Goal: Check status: Check status

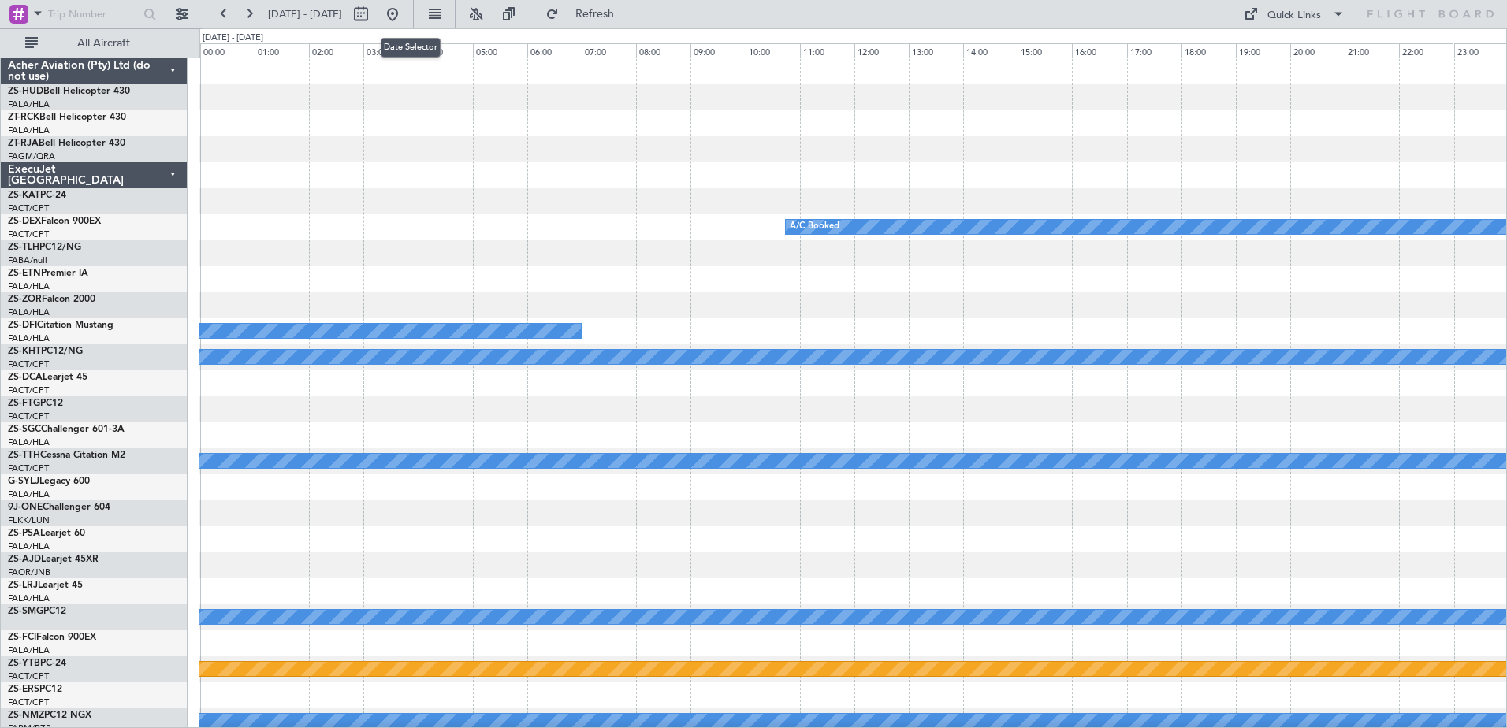
click at [374, 17] on button at bounding box center [360, 14] width 25 height 25
select select "9"
select select "2025"
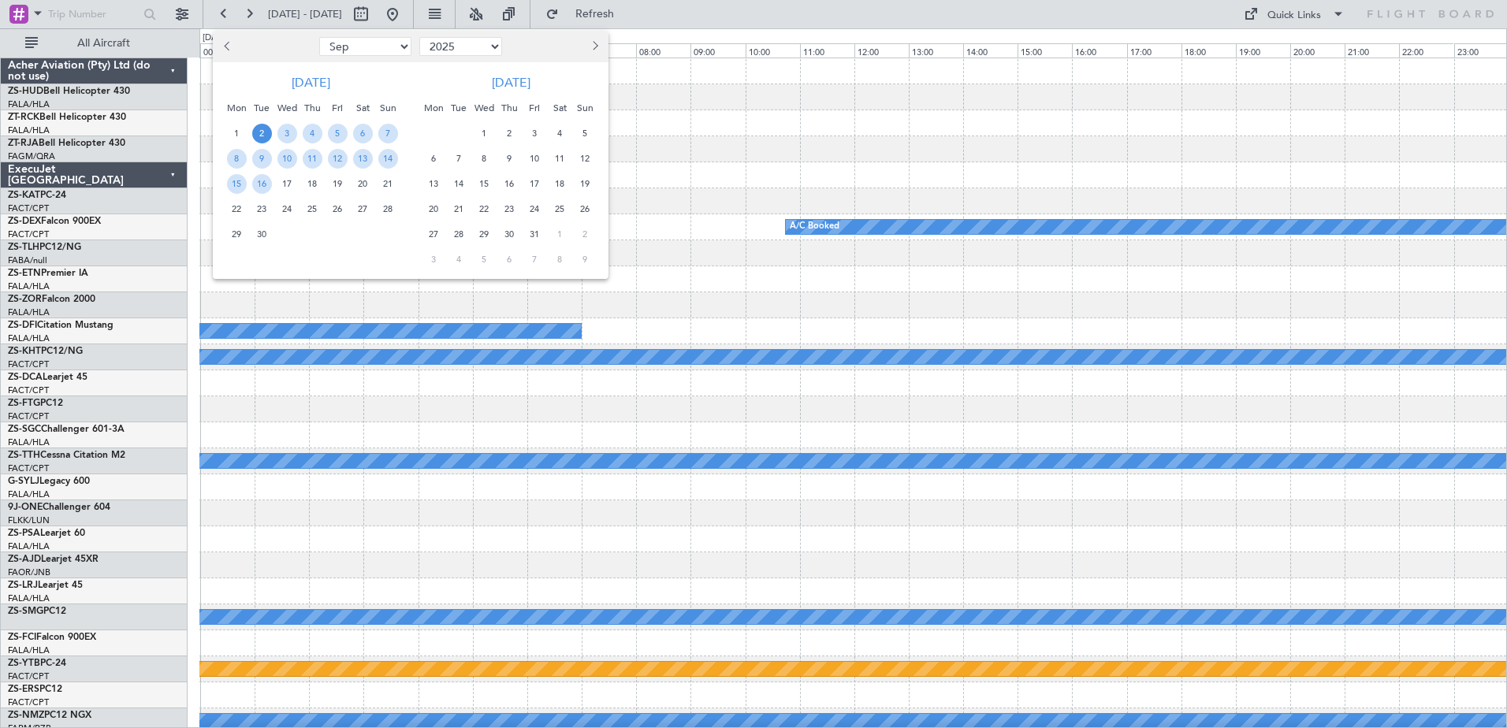
click at [230, 47] on span "Previous month" at bounding box center [228, 45] width 9 height 9
select select "8"
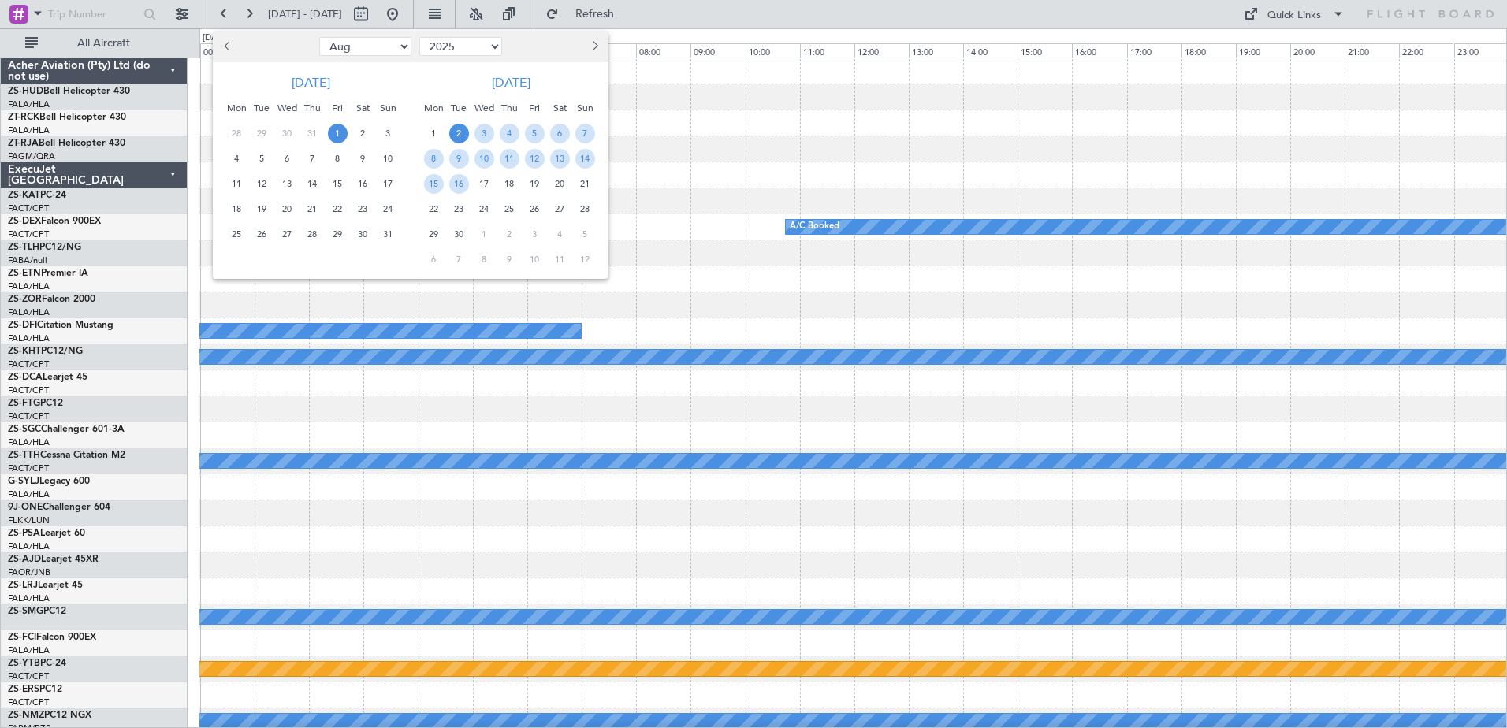
click at [337, 134] on span "1" at bounding box center [338, 134] width 20 height 20
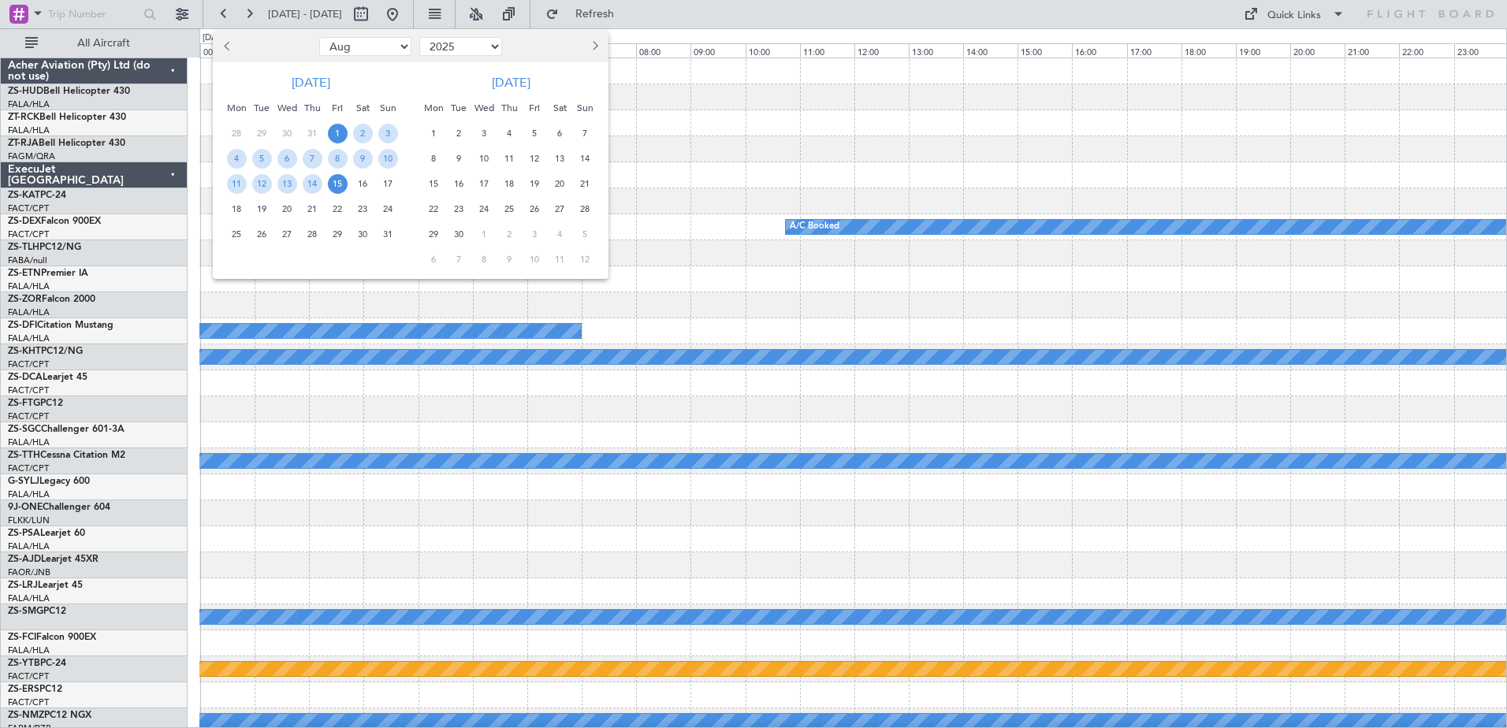
click at [341, 188] on span "15" at bounding box center [338, 184] width 20 height 20
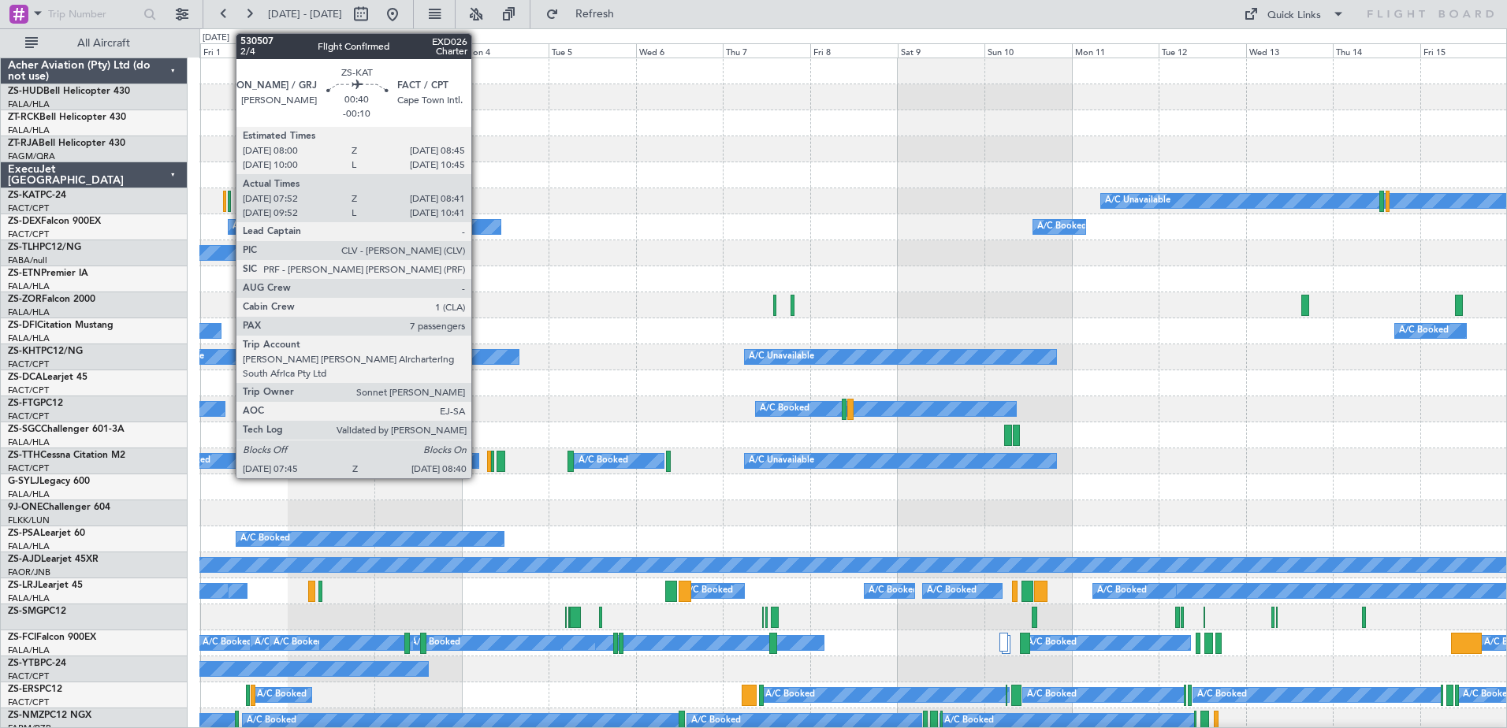
click at [228, 204] on div at bounding box center [230, 201] width 4 height 21
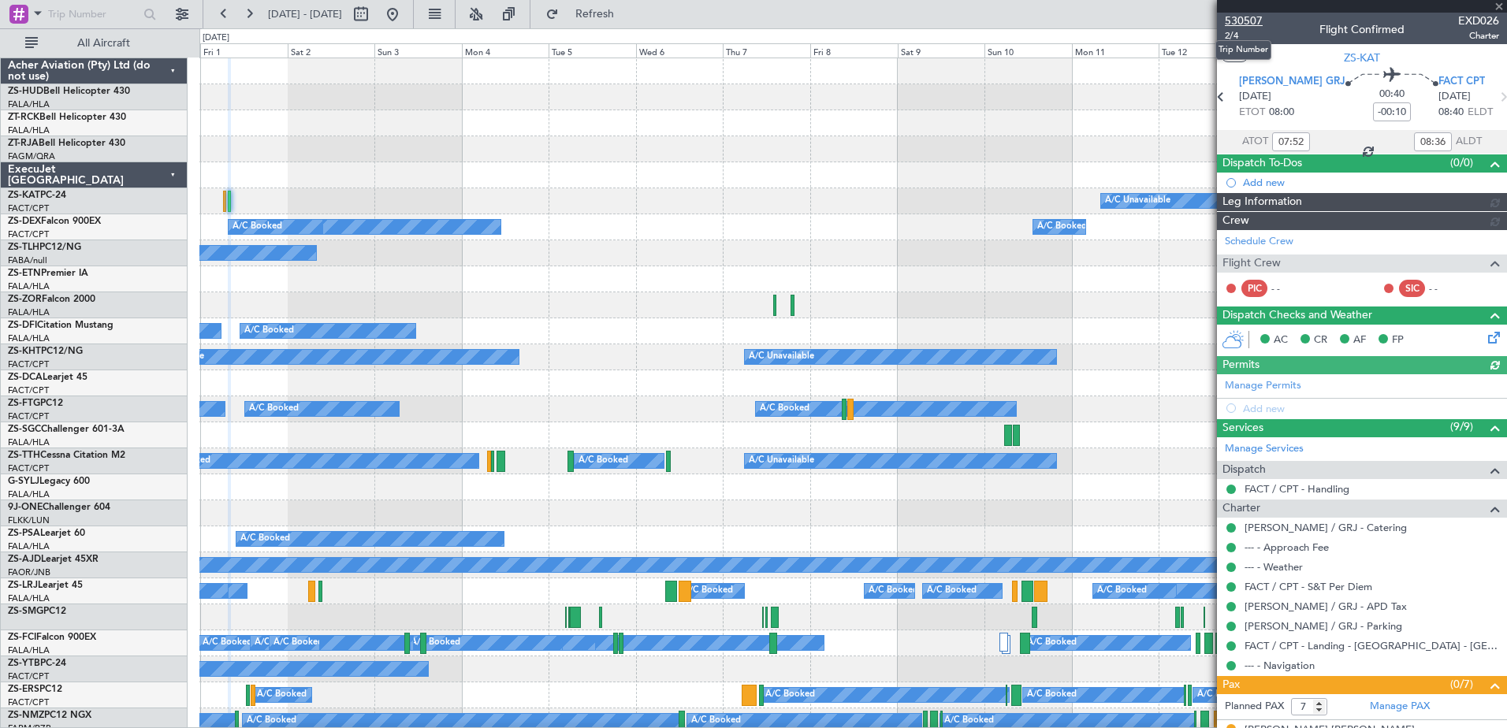
click at [1244, 22] on span "530507" at bounding box center [1244, 21] width 38 height 17
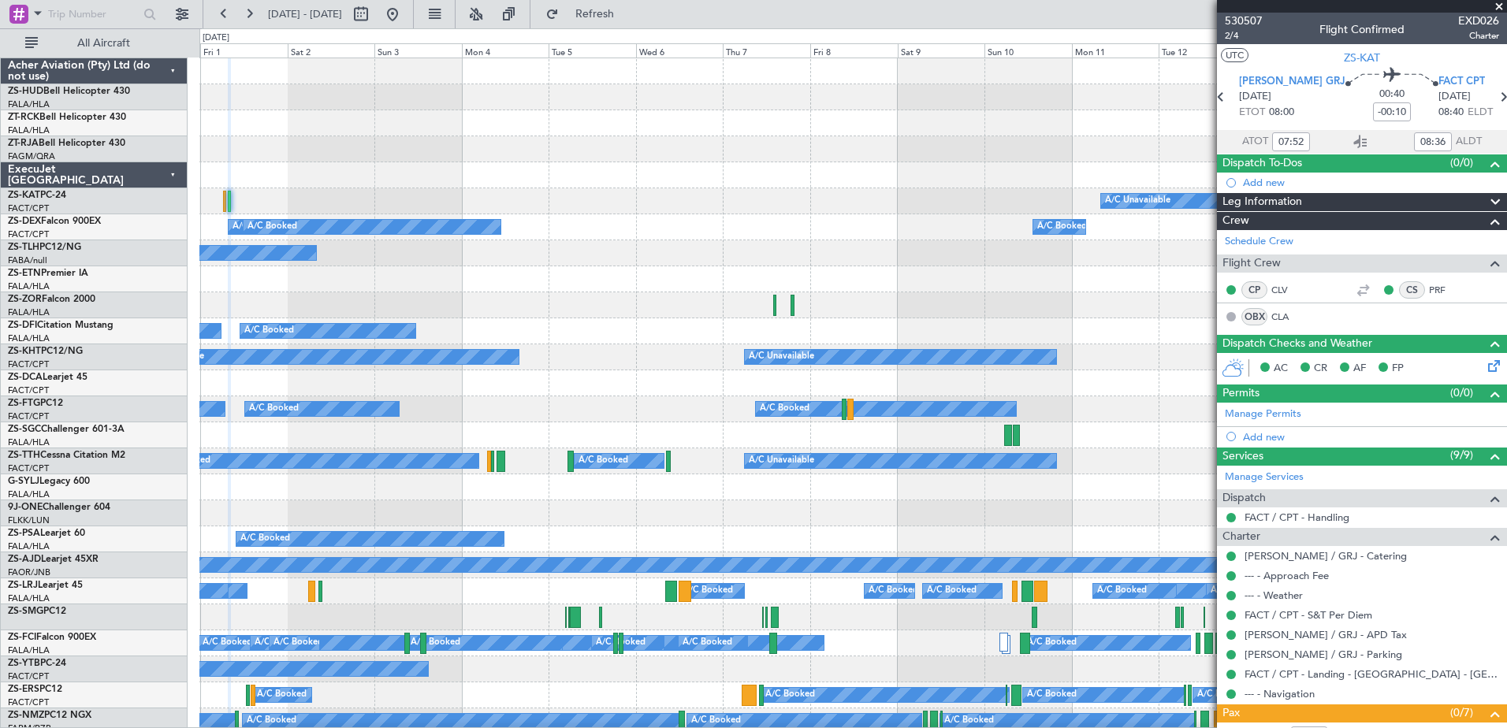
click at [1500, 6] on span at bounding box center [1500, 7] width 16 height 14
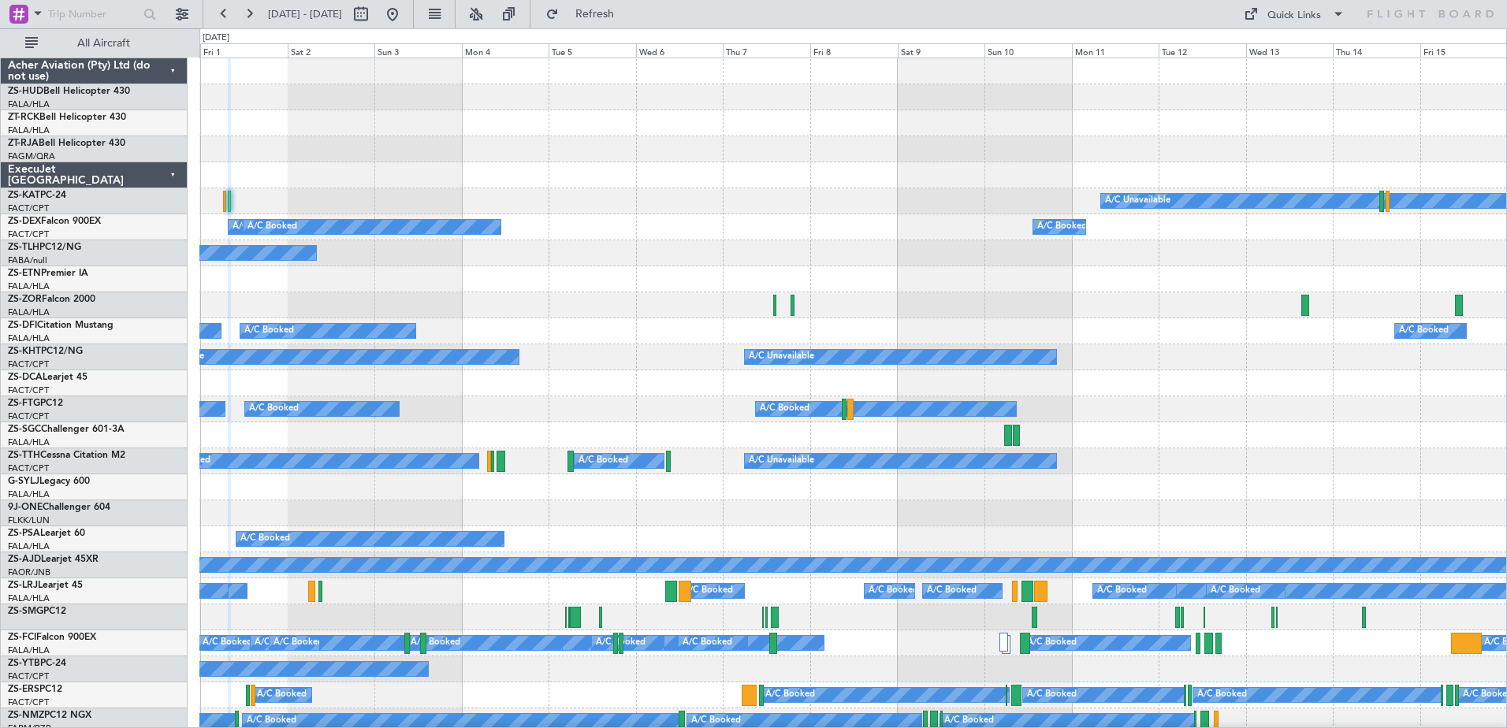
type input "0"
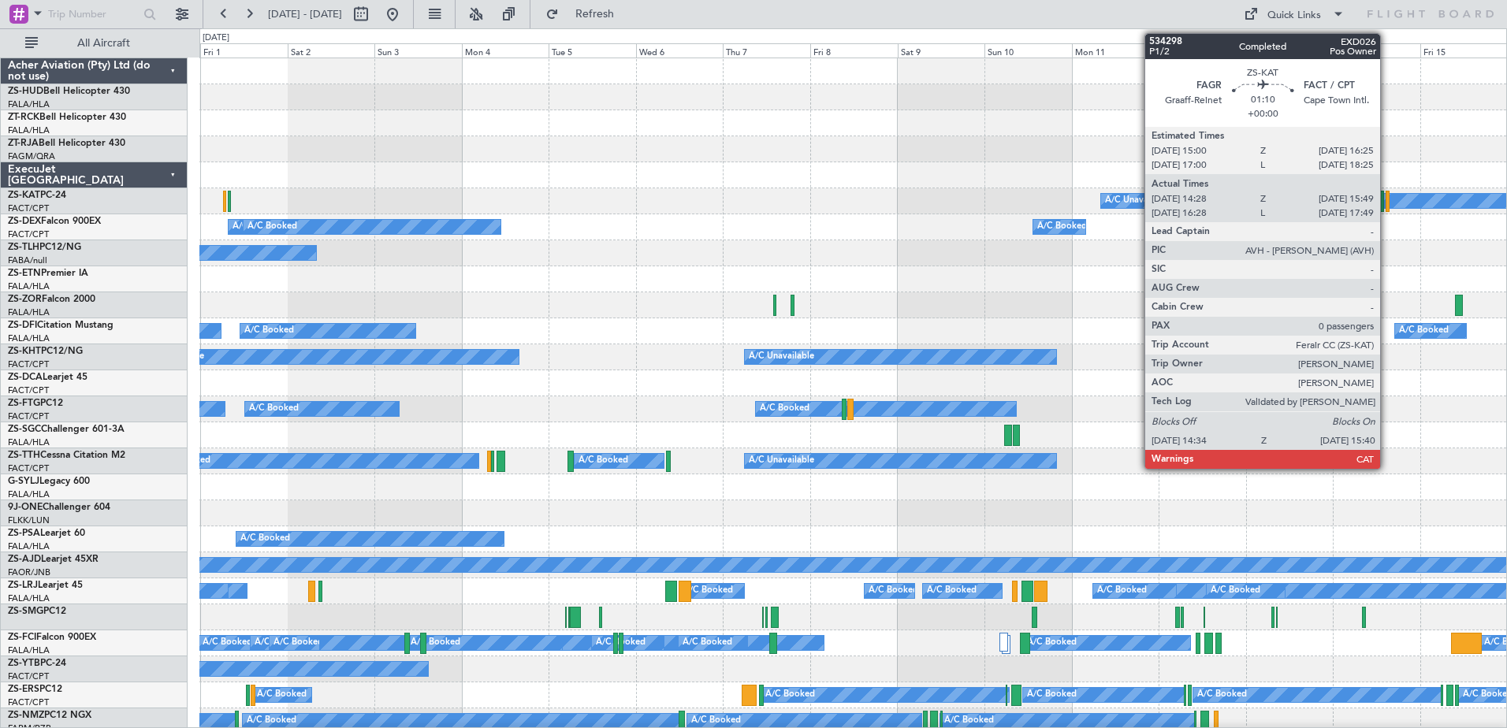
click at [1387, 204] on div at bounding box center [1388, 201] width 5 height 21
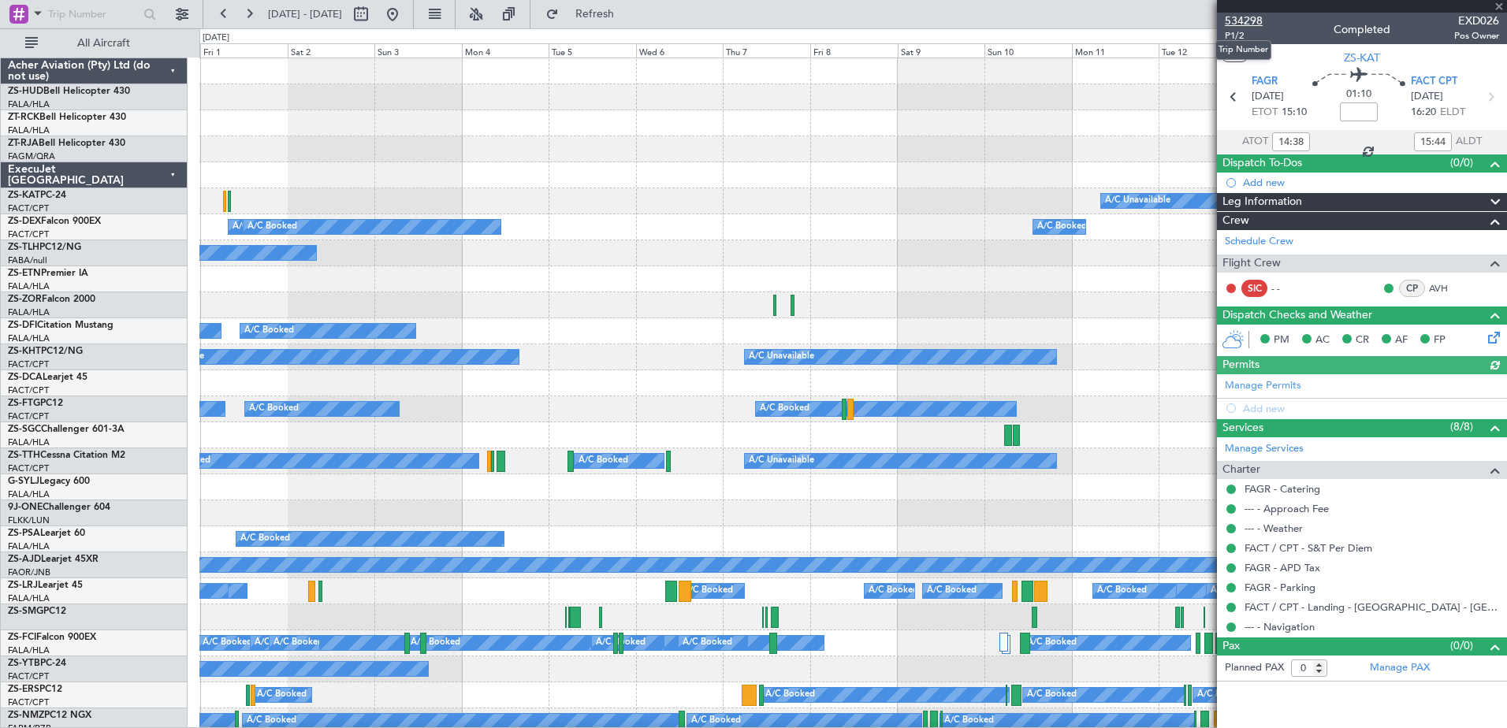
click at [1240, 22] on span "534298" at bounding box center [1244, 21] width 38 height 17
click at [1499, 7] on span at bounding box center [1500, 7] width 16 height 14
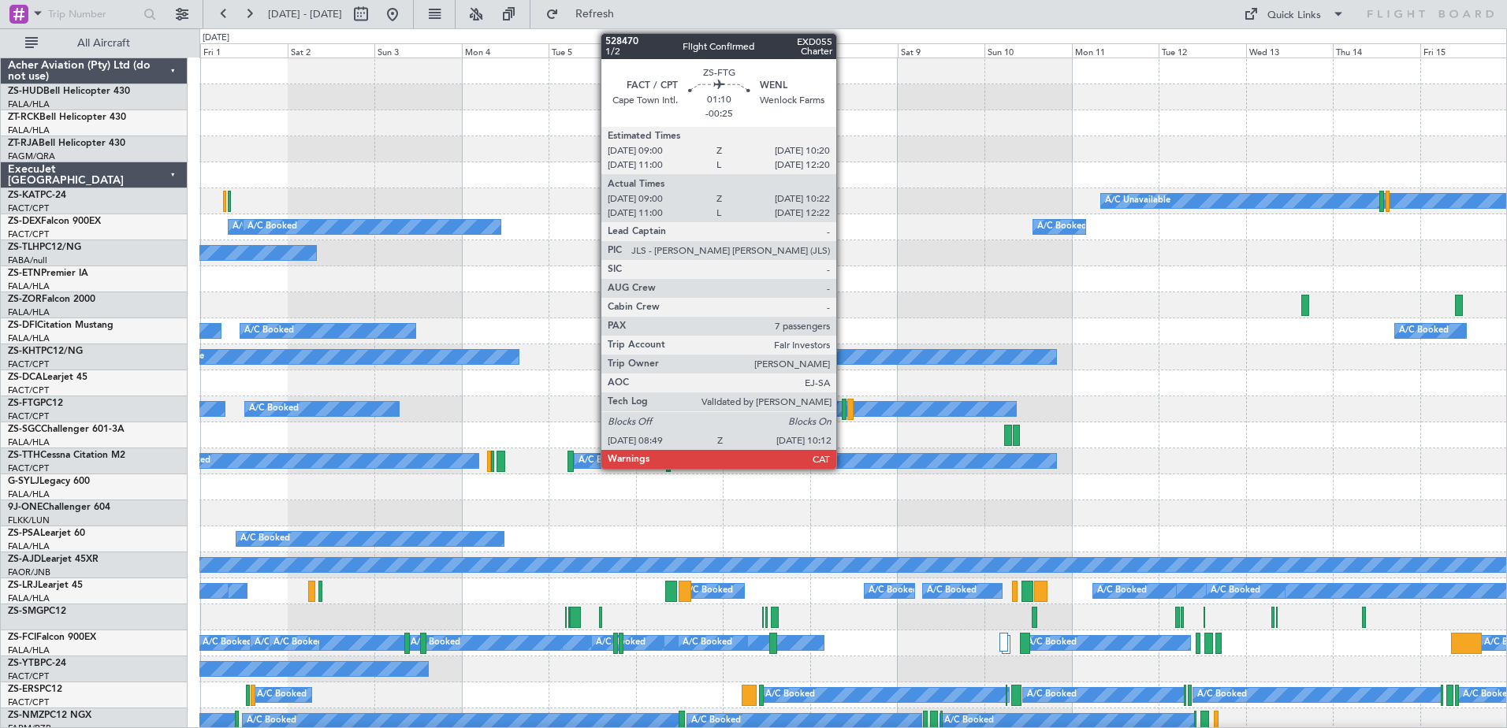
click at [844, 408] on div at bounding box center [845, 409] width 6 height 21
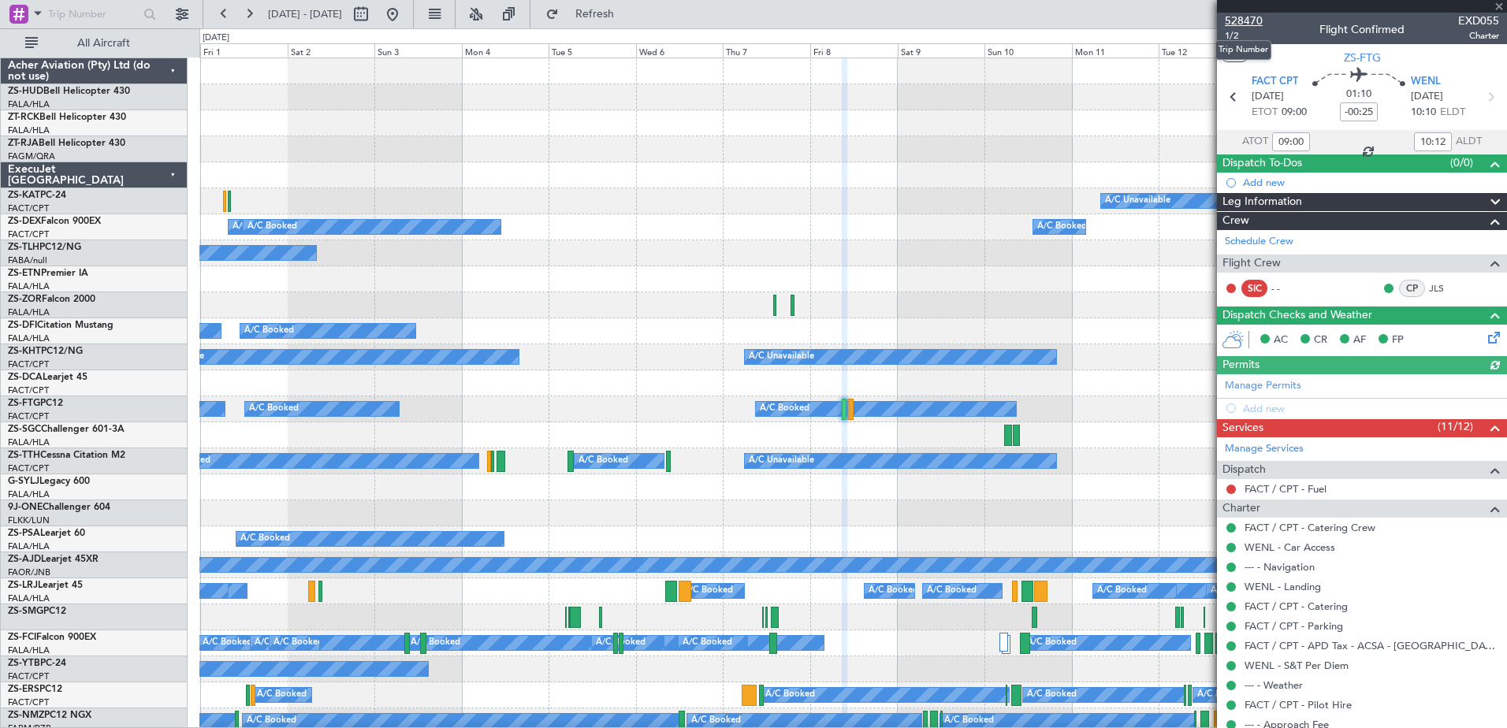
click at [1235, 17] on span "528470" at bounding box center [1244, 21] width 38 height 17
click at [1502, 6] on span at bounding box center [1500, 7] width 16 height 14
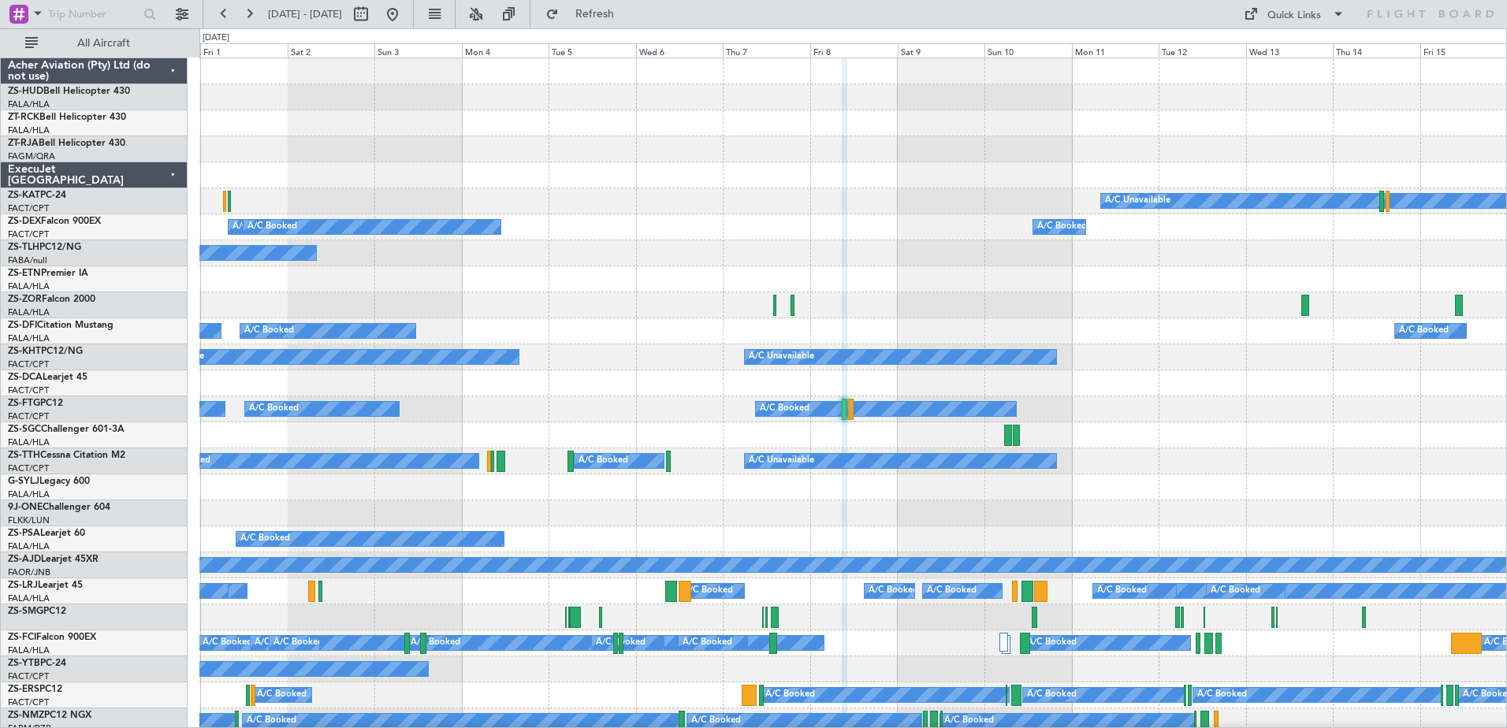
type input "0"
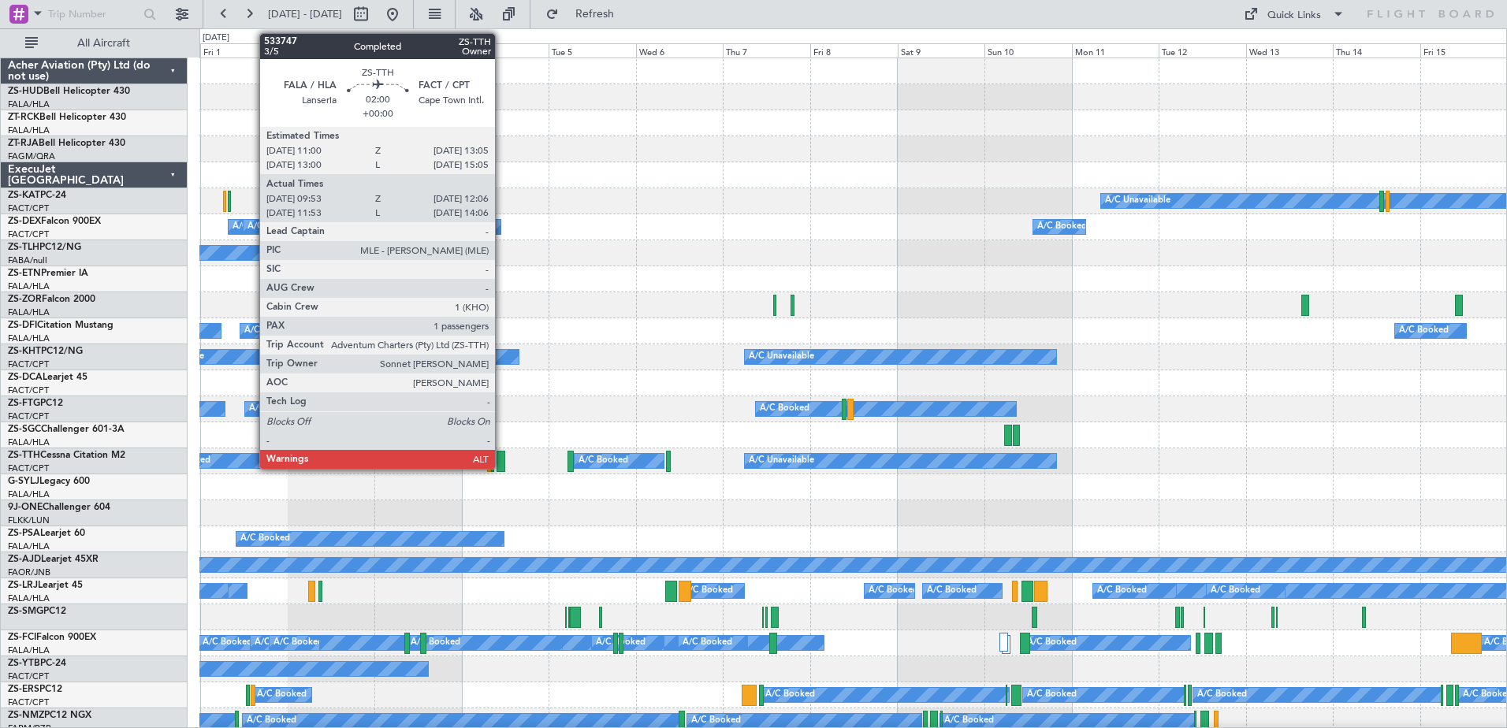
click at [502, 467] on div at bounding box center [501, 461] width 9 height 21
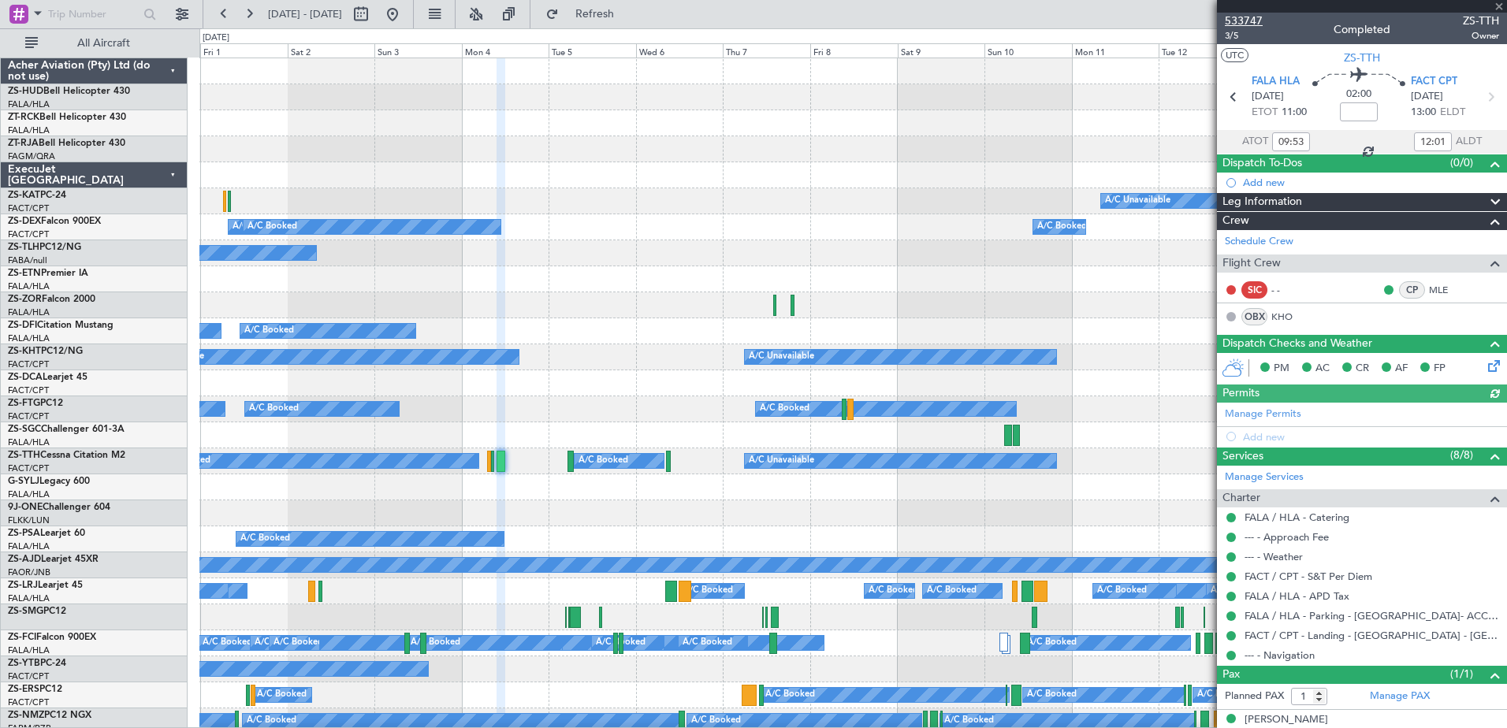
click at [1257, 16] on span "533747" at bounding box center [1244, 21] width 38 height 17
drag, startPoint x: 1500, startPoint y: 6, endPoint x: 1229, endPoint y: 377, distance: 459.2
click at [1499, 6] on span at bounding box center [1500, 7] width 16 height 14
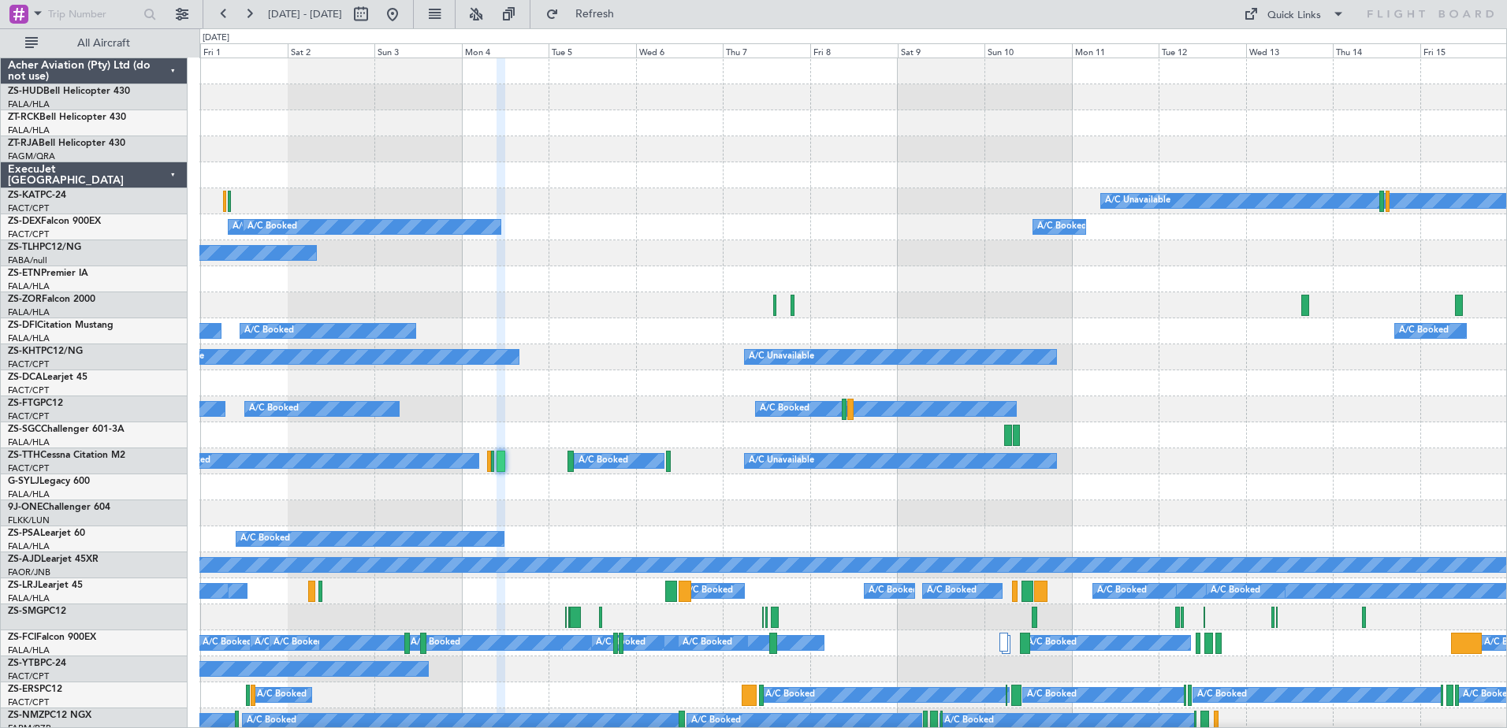
type input "0"
click at [374, 13] on button at bounding box center [360, 14] width 25 height 25
select select "8"
select select "2025"
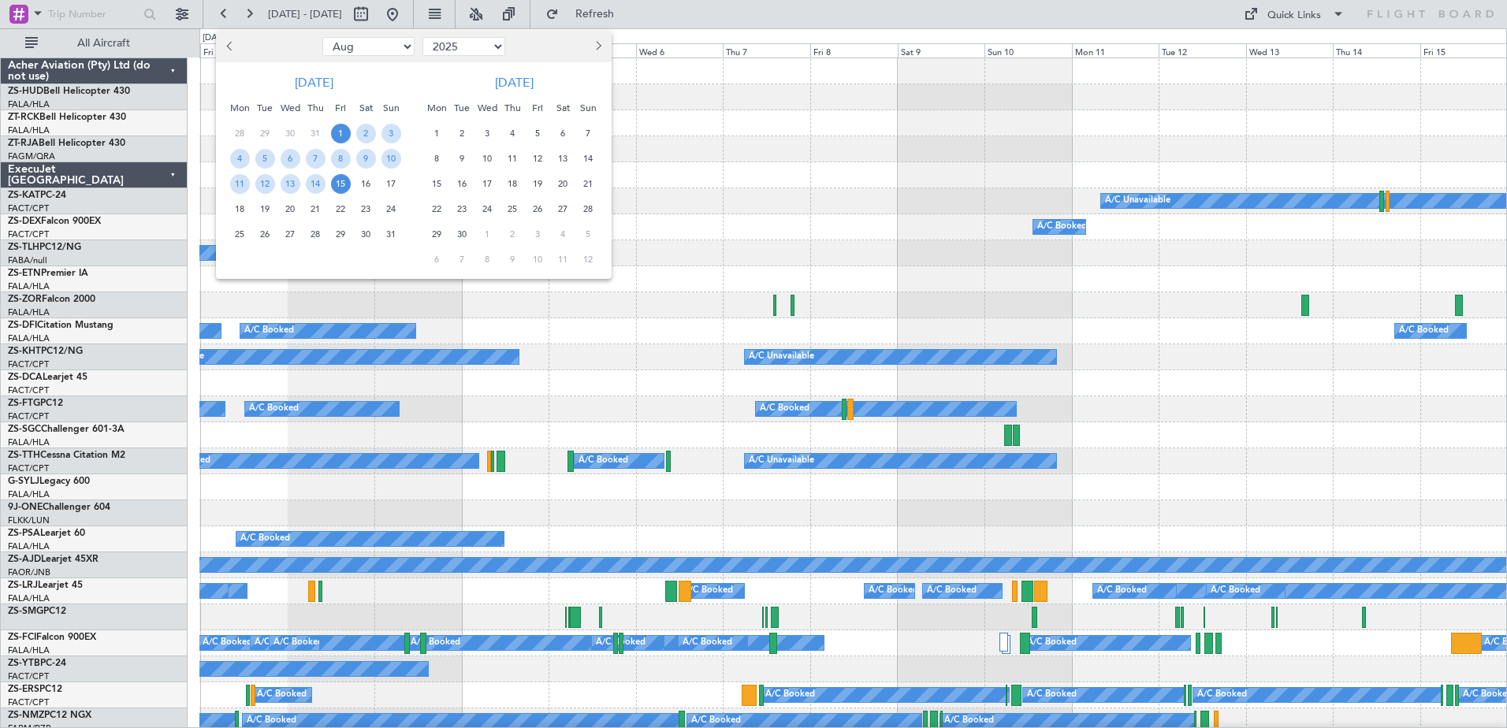
click at [363, 187] on span "16" at bounding box center [366, 184] width 20 height 20
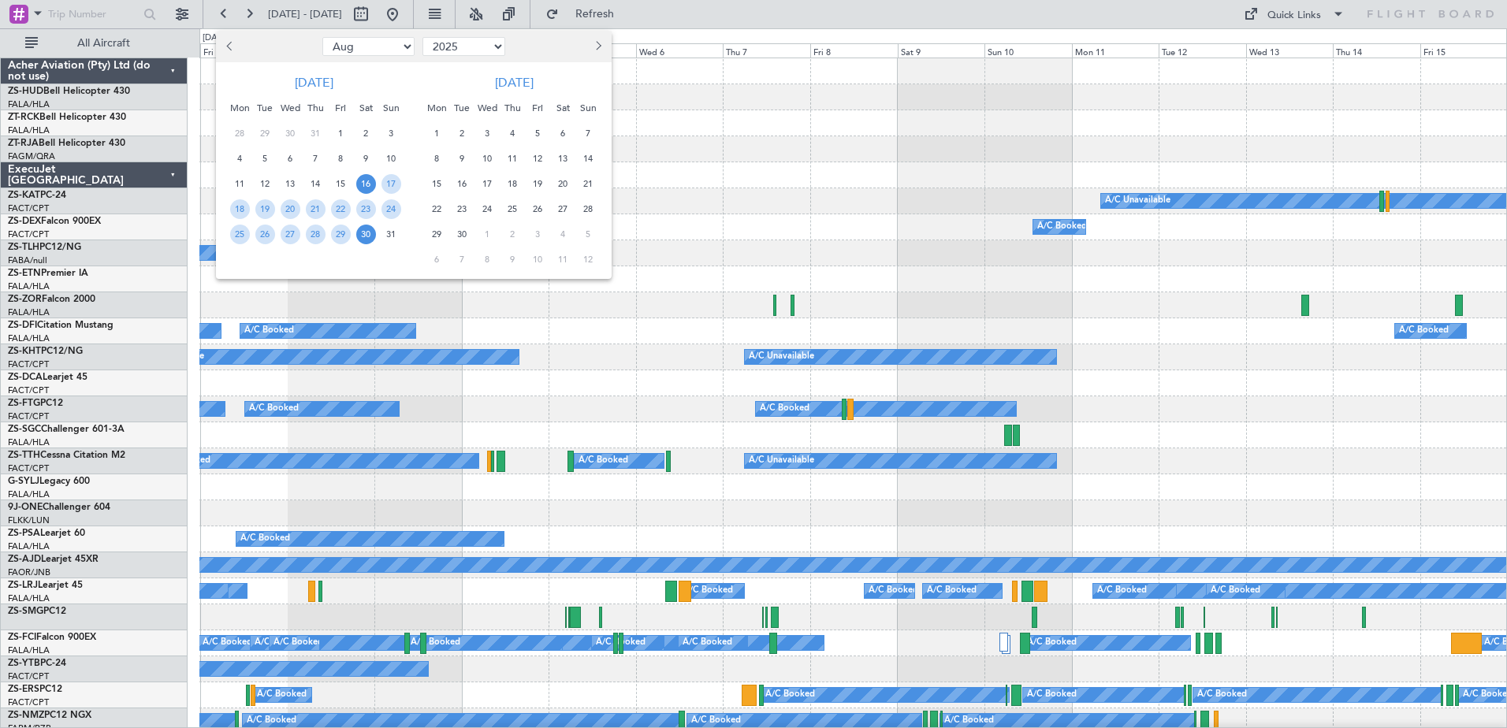
click at [369, 240] on span "30" at bounding box center [366, 235] width 20 height 20
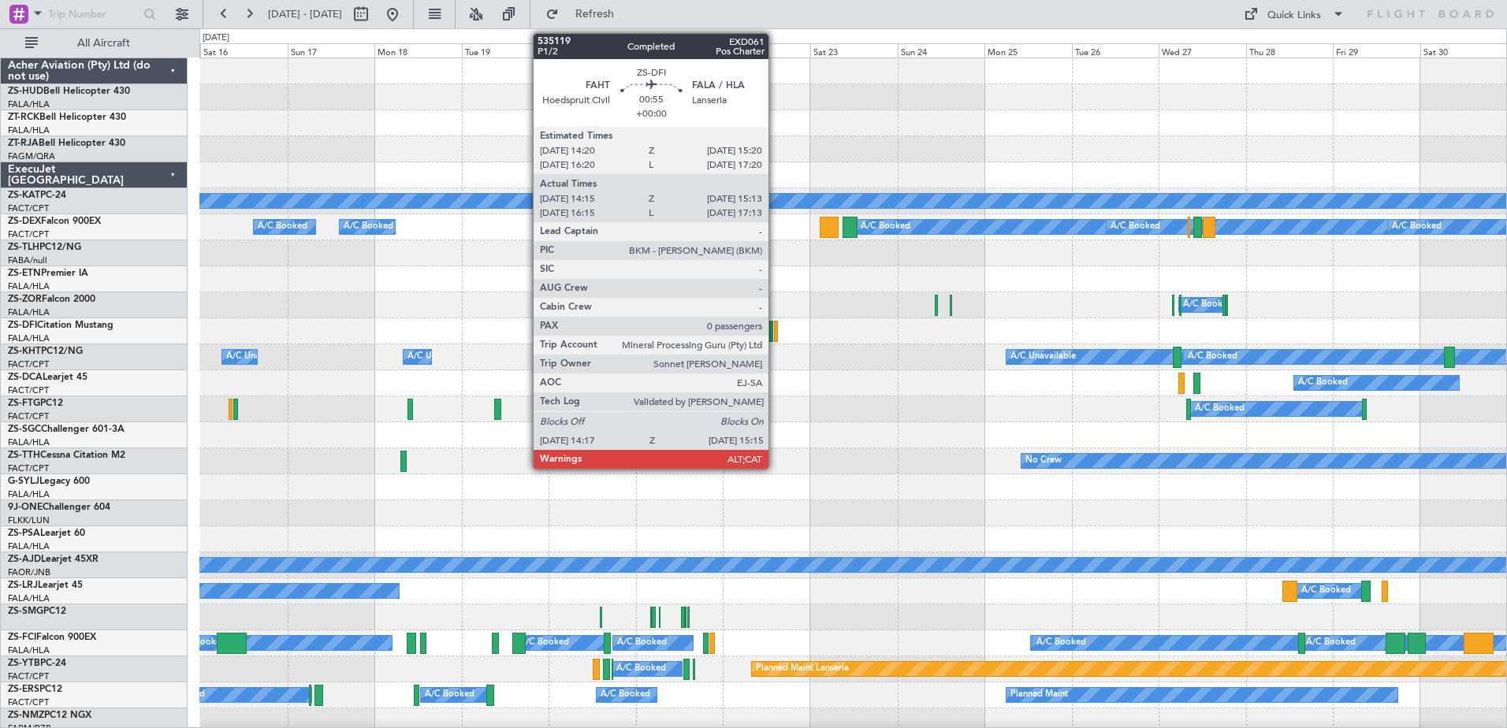
click at [776, 333] on div at bounding box center [776, 331] width 4 height 21
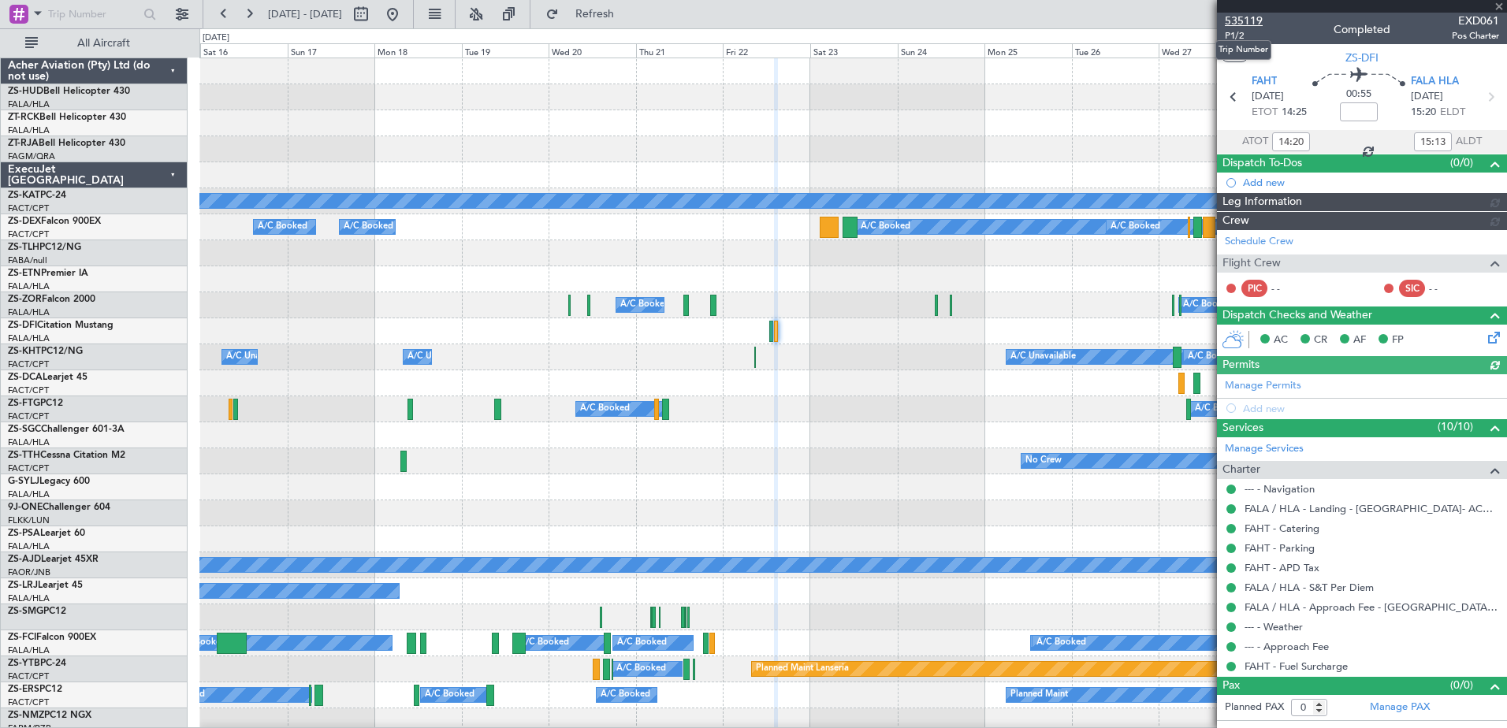
click at [1233, 19] on span "535119" at bounding box center [1244, 21] width 38 height 17
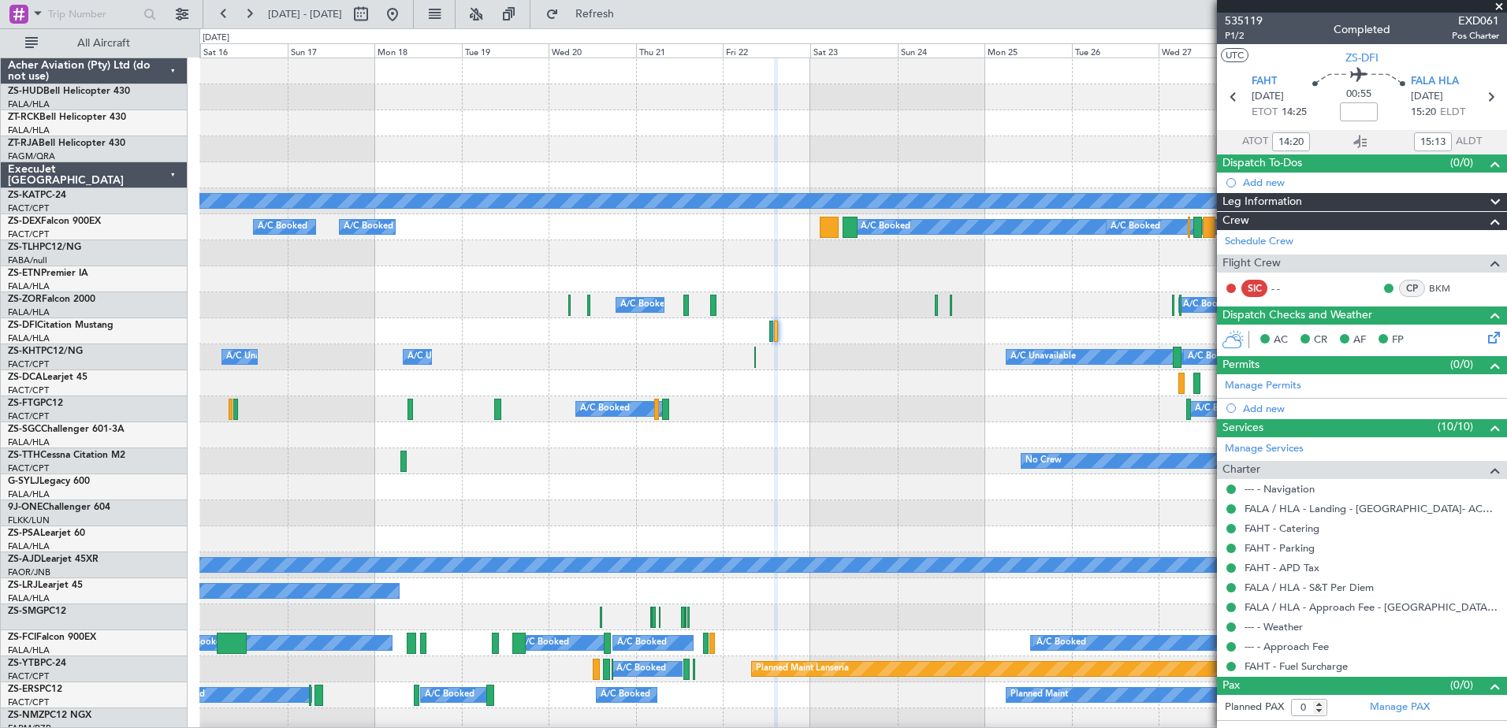
click at [1503, 6] on span at bounding box center [1500, 7] width 16 height 14
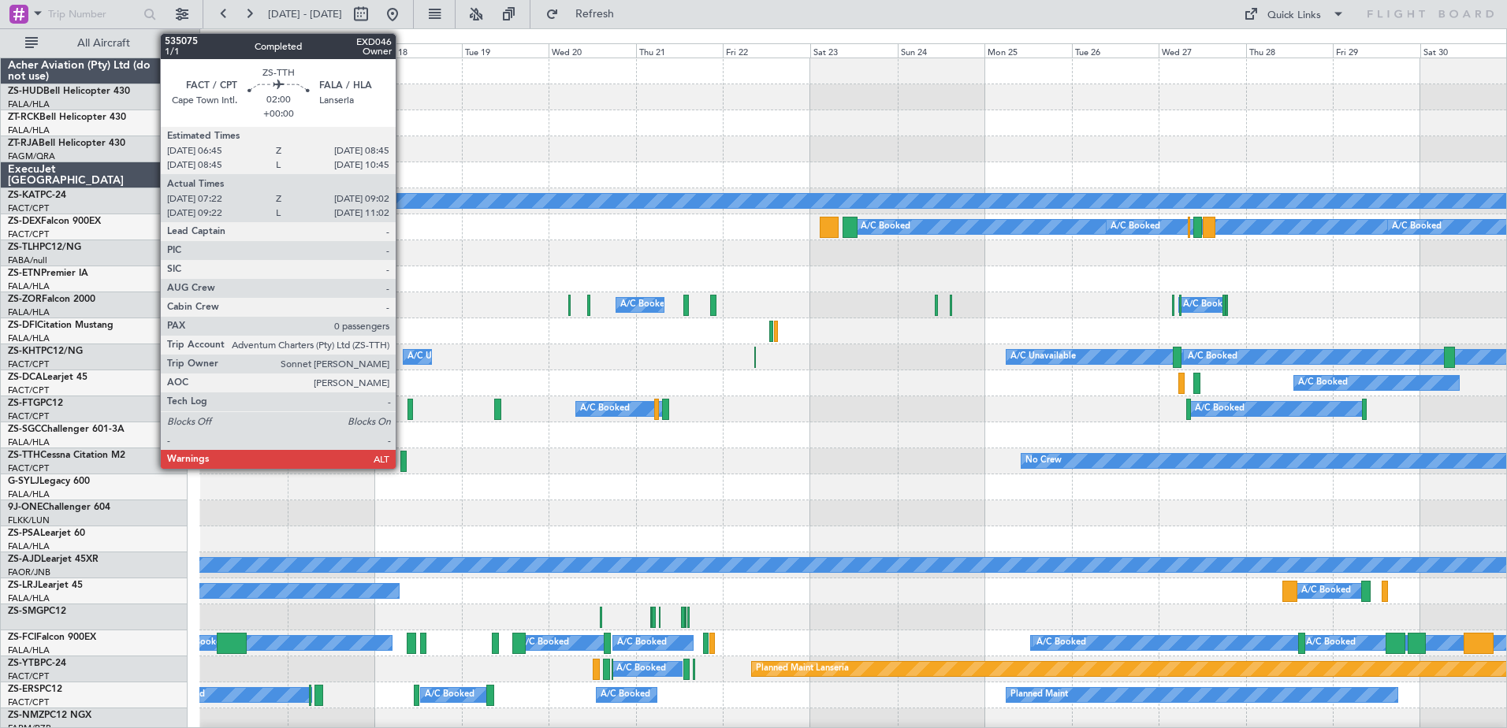
click at [403, 459] on div at bounding box center [403, 461] width 6 height 21
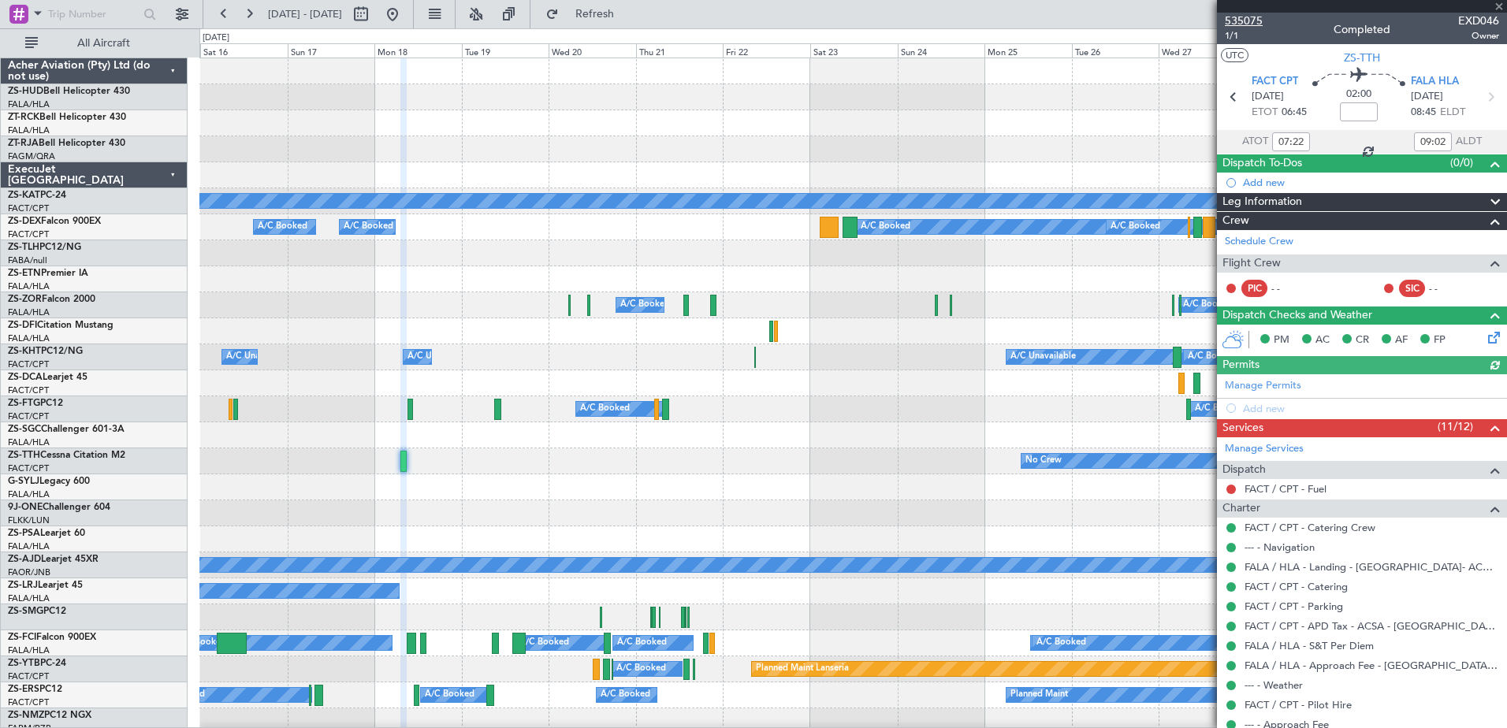
click at [1240, 20] on span "535075" at bounding box center [1244, 21] width 38 height 17
click at [1497, 5] on span at bounding box center [1500, 7] width 16 height 14
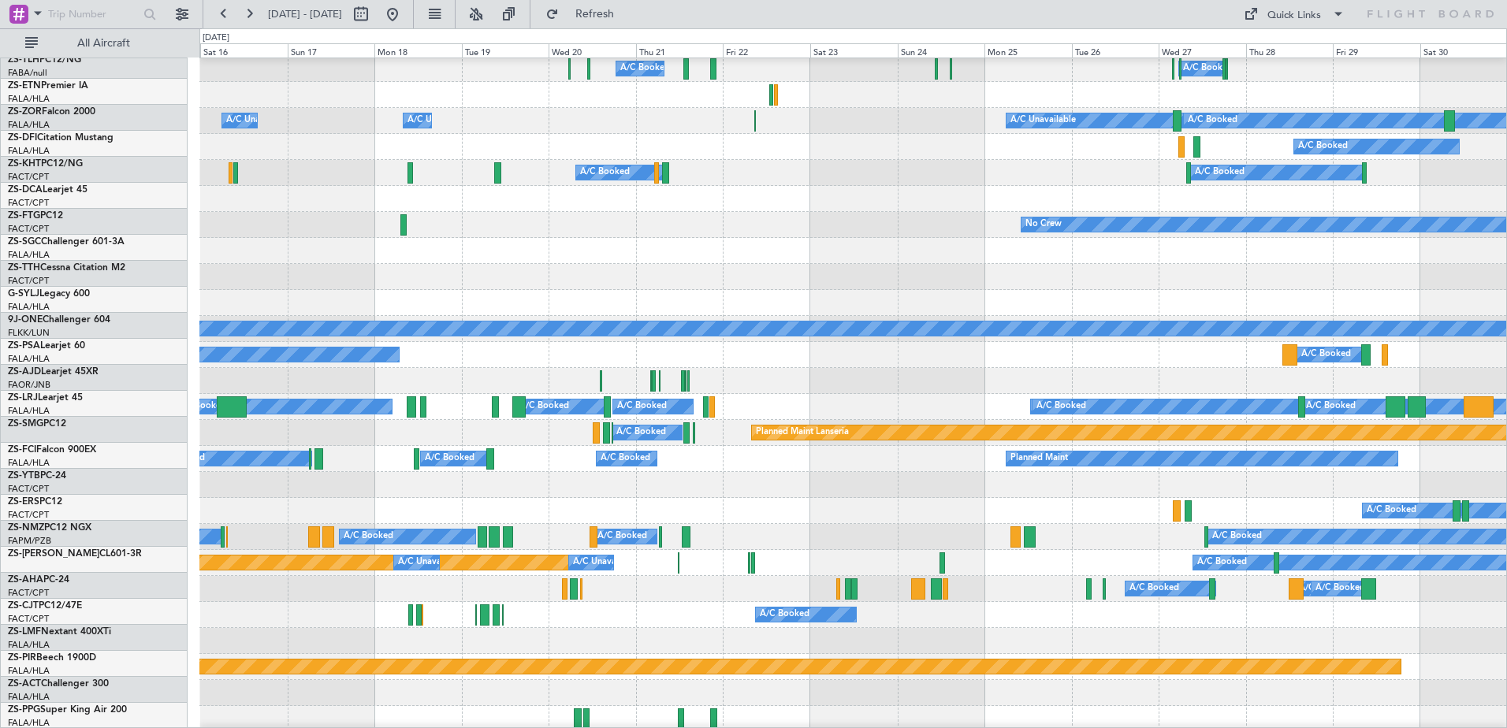
scroll to position [237, 0]
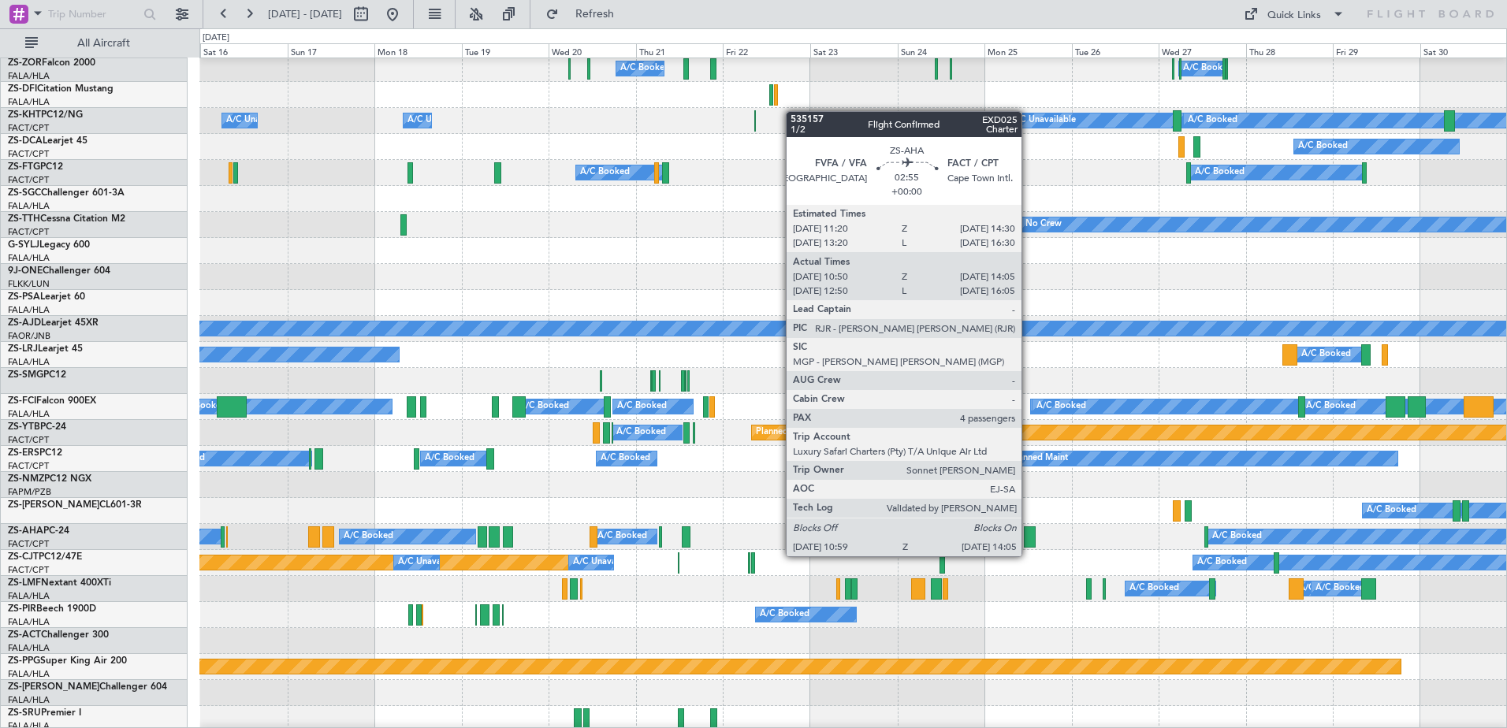
click at [1029, 541] on div at bounding box center [1030, 537] width 12 height 21
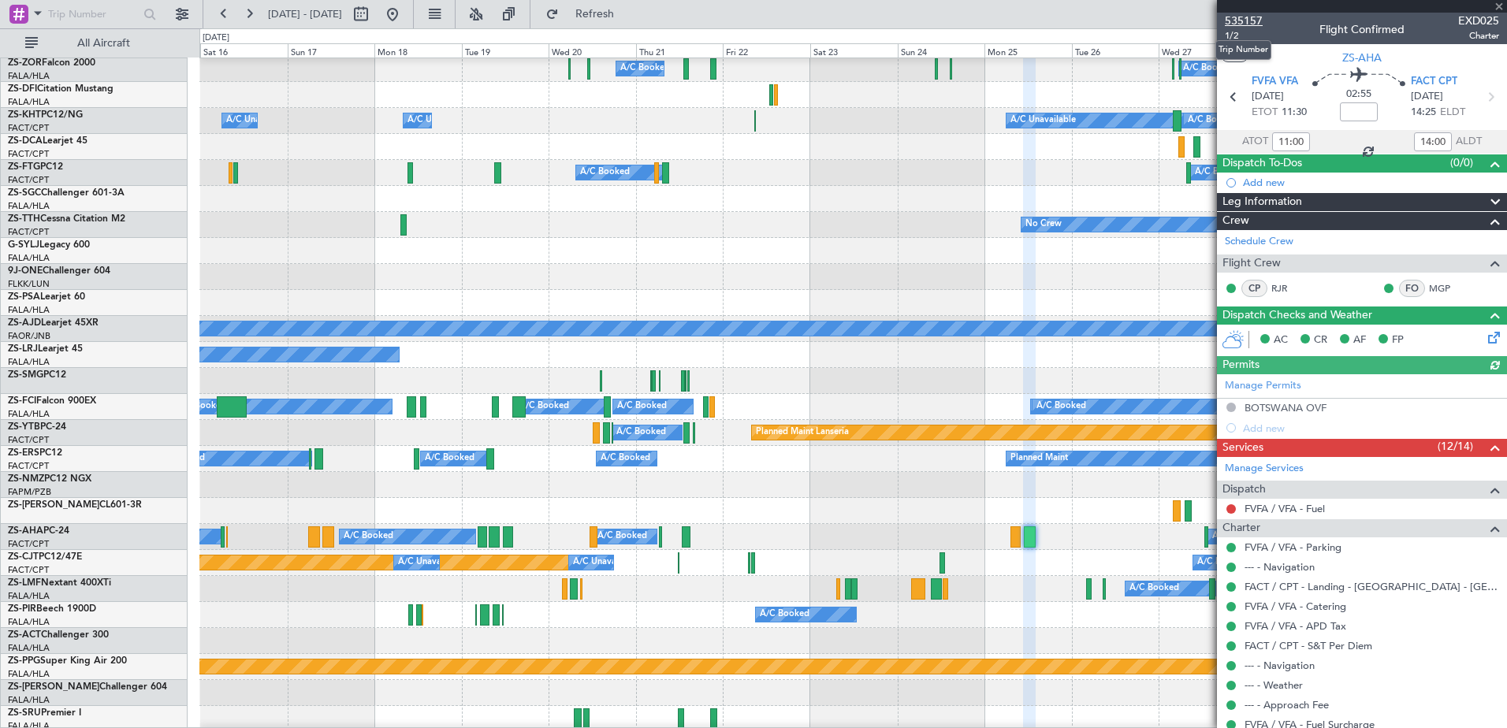
click at [1237, 20] on span "535157" at bounding box center [1244, 21] width 38 height 17
click at [1503, 8] on span at bounding box center [1500, 7] width 16 height 14
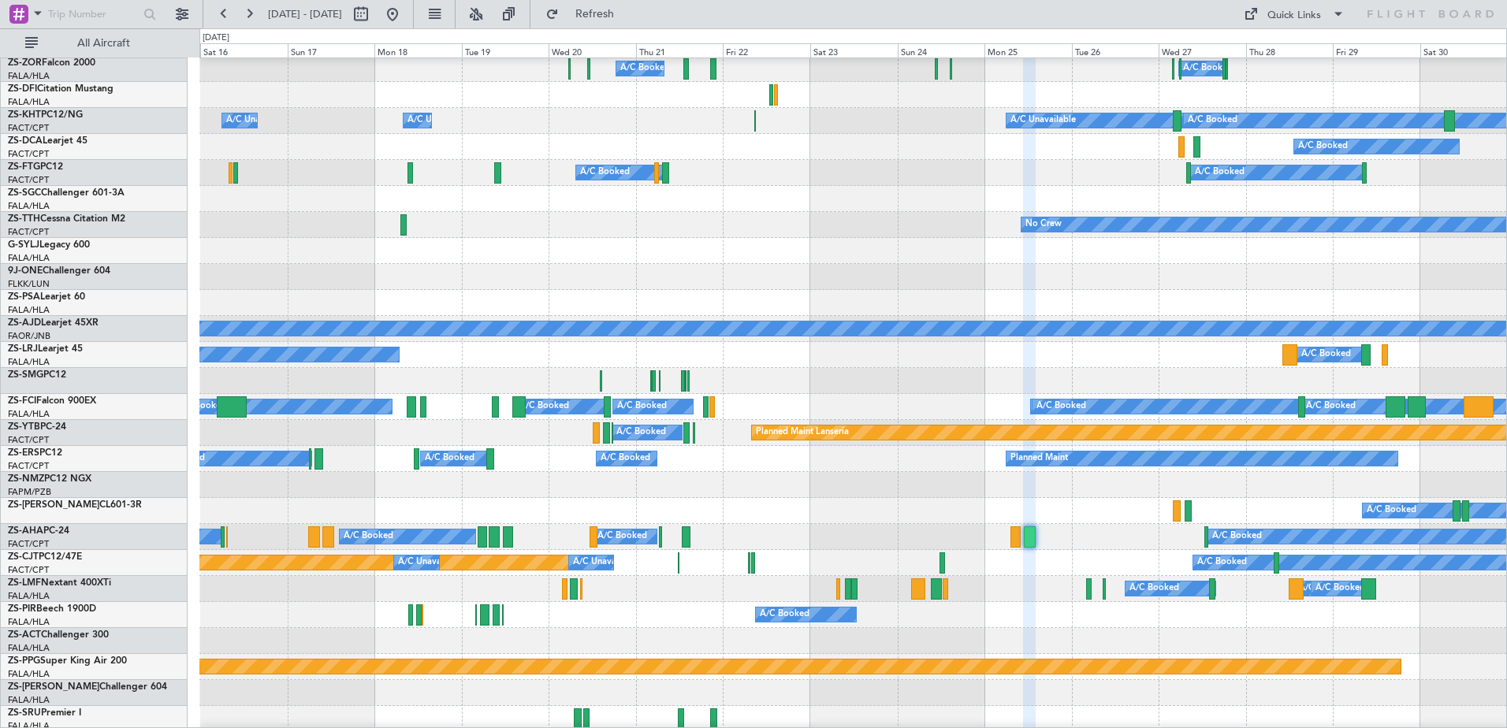
type input "0"
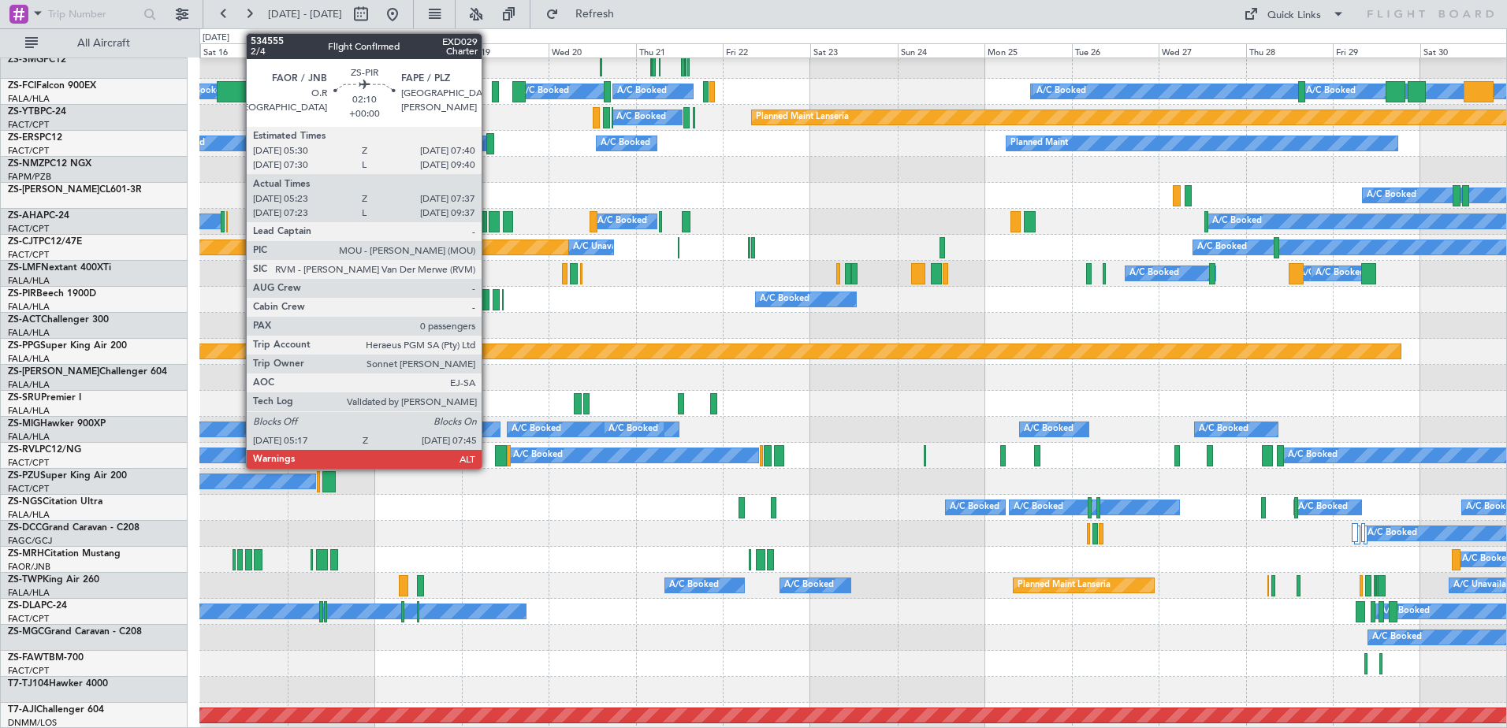
click at [489, 294] on div at bounding box center [484, 299] width 9 height 21
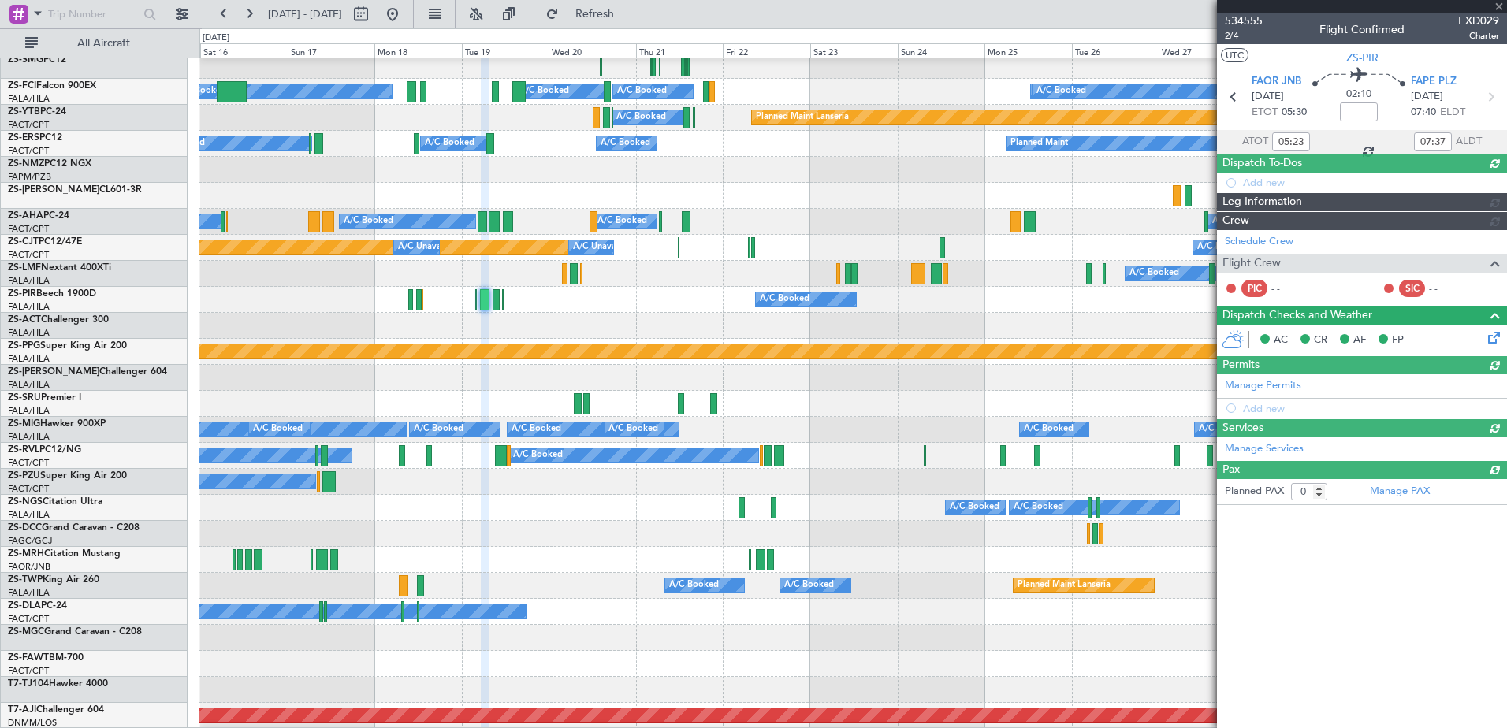
click at [1247, 20] on span "534555" at bounding box center [1244, 21] width 38 height 17
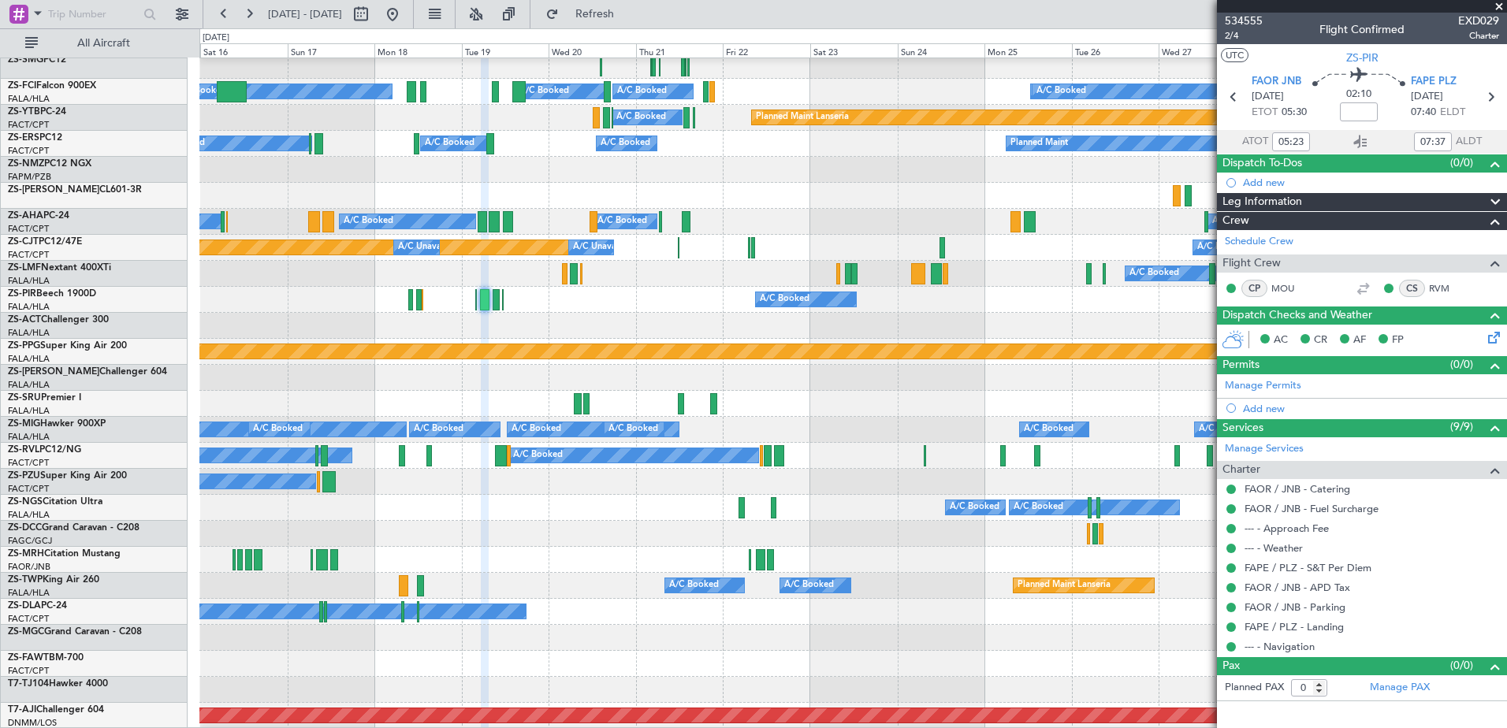
click at [1496, 7] on span at bounding box center [1500, 7] width 16 height 14
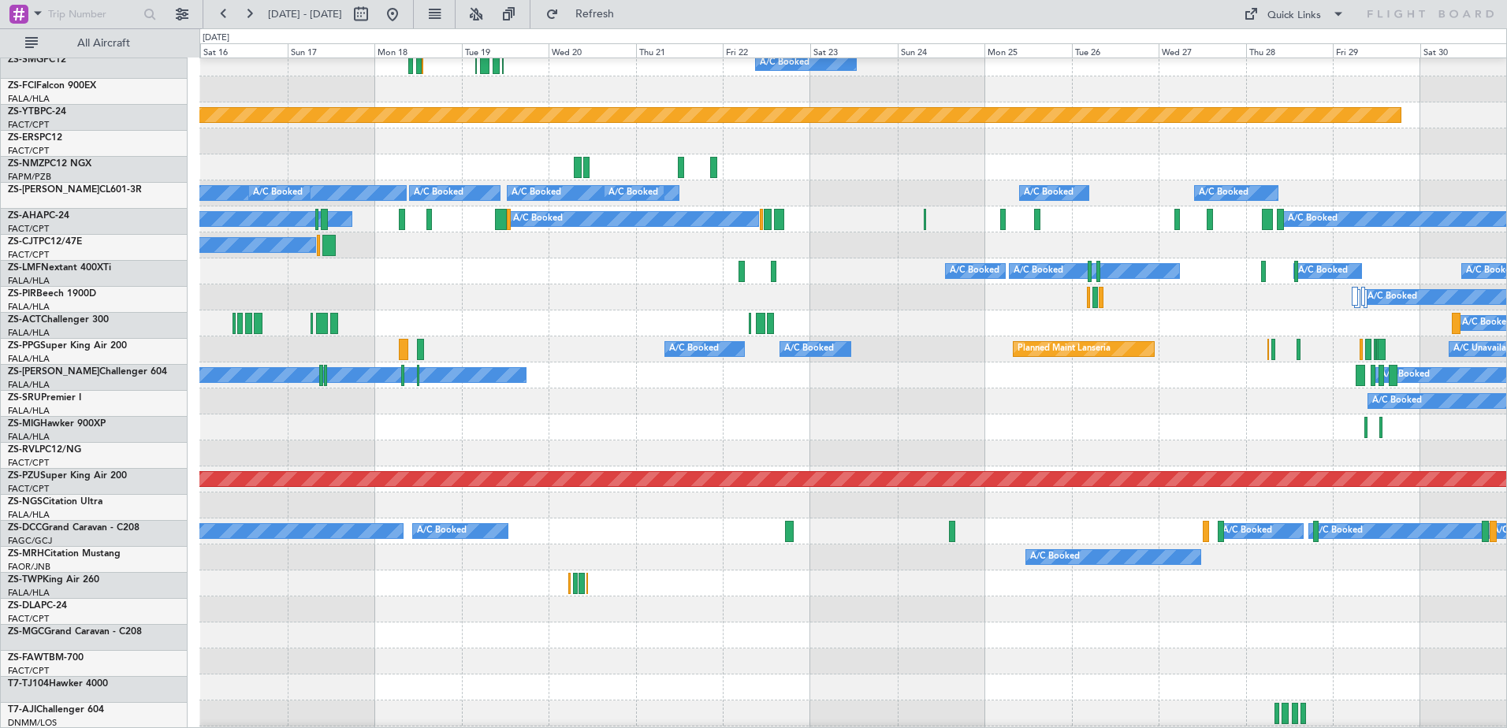
scroll to position [867, 0]
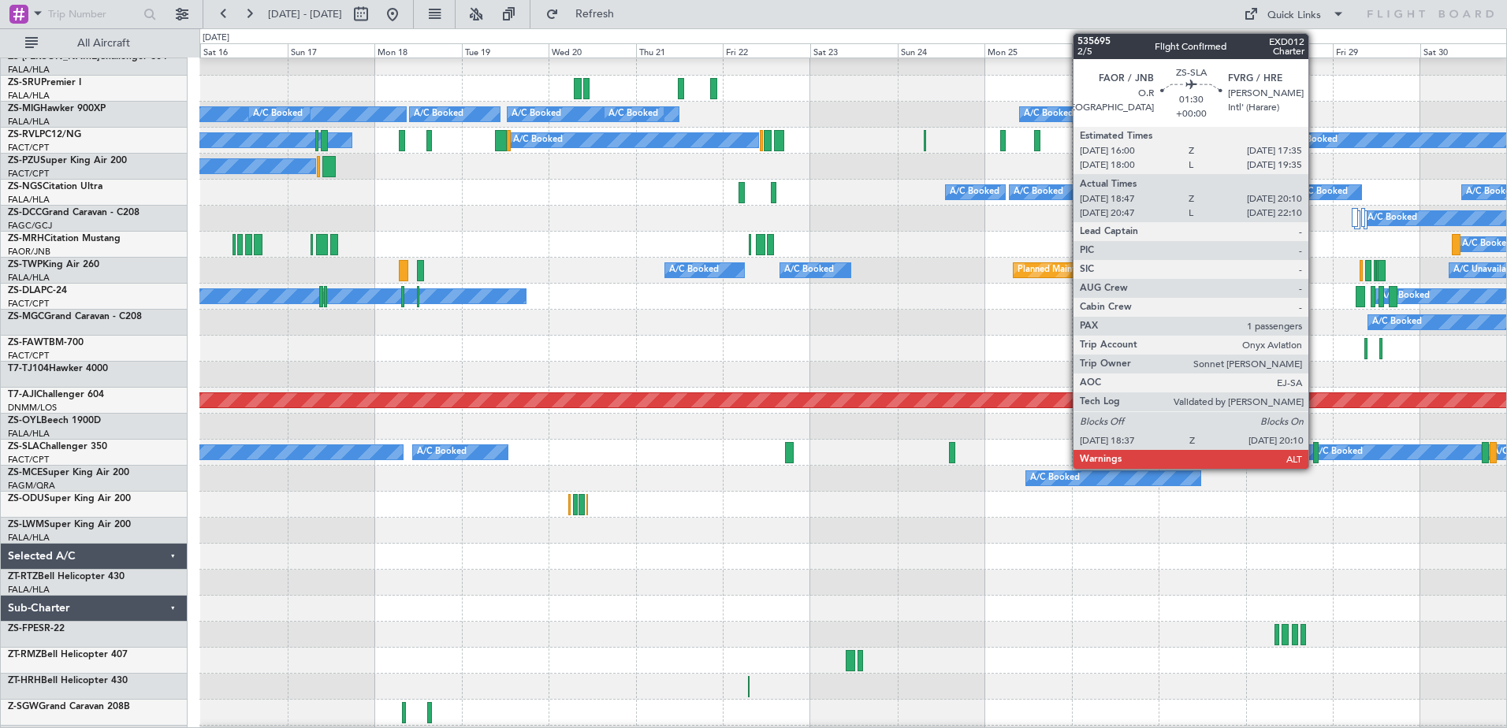
click at [1316, 456] on div at bounding box center [1316, 452] width 6 height 21
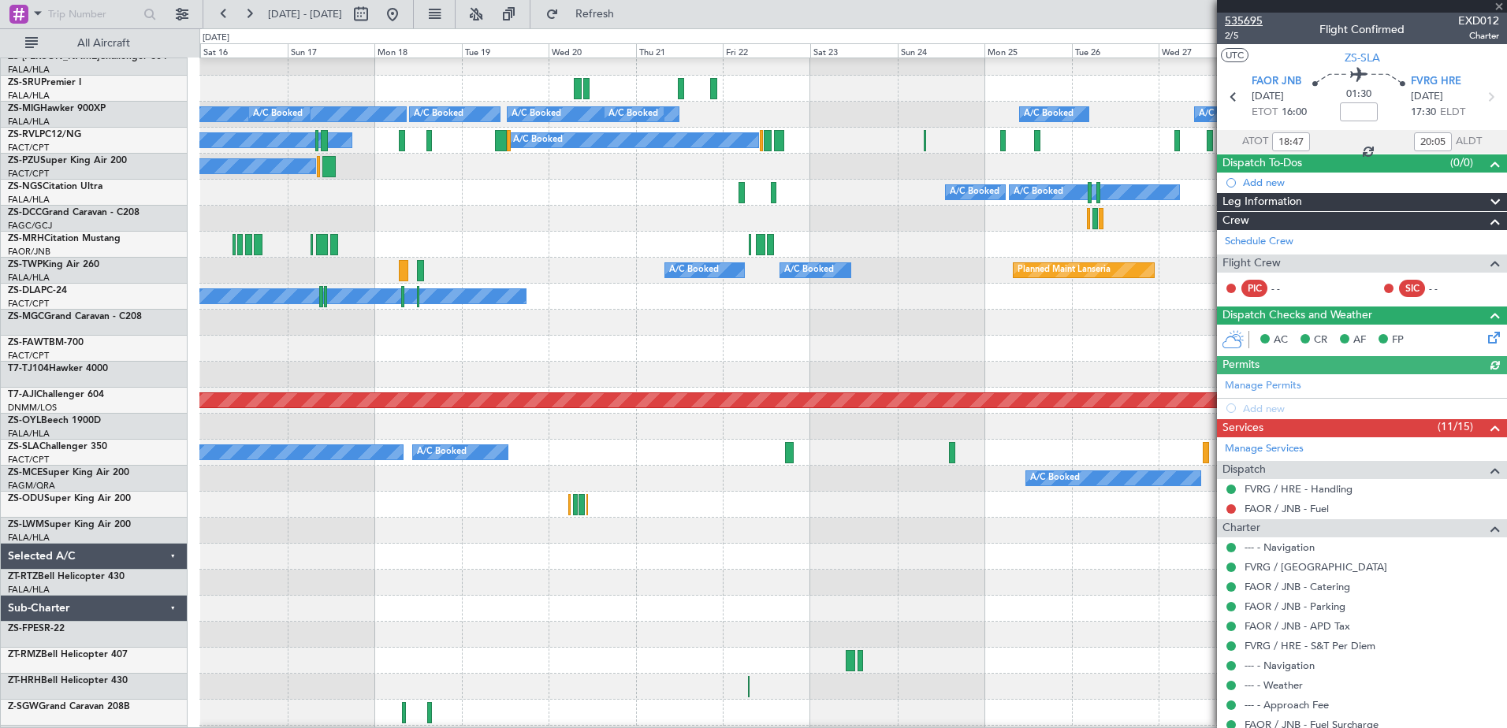
click at [1246, 22] on span "535695" at bounding box center [1244, 21] width 38 height 17
